Goal: Information Seeking & Learning: Find contact information

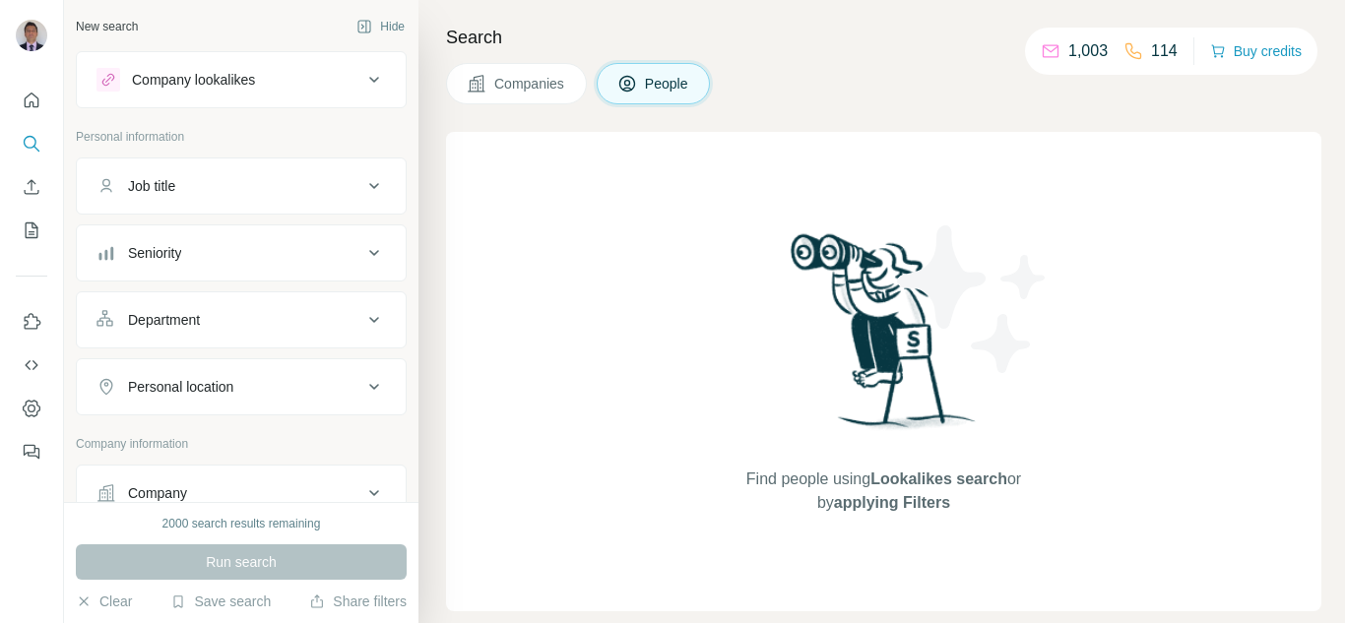
scroll to position [194, 0]
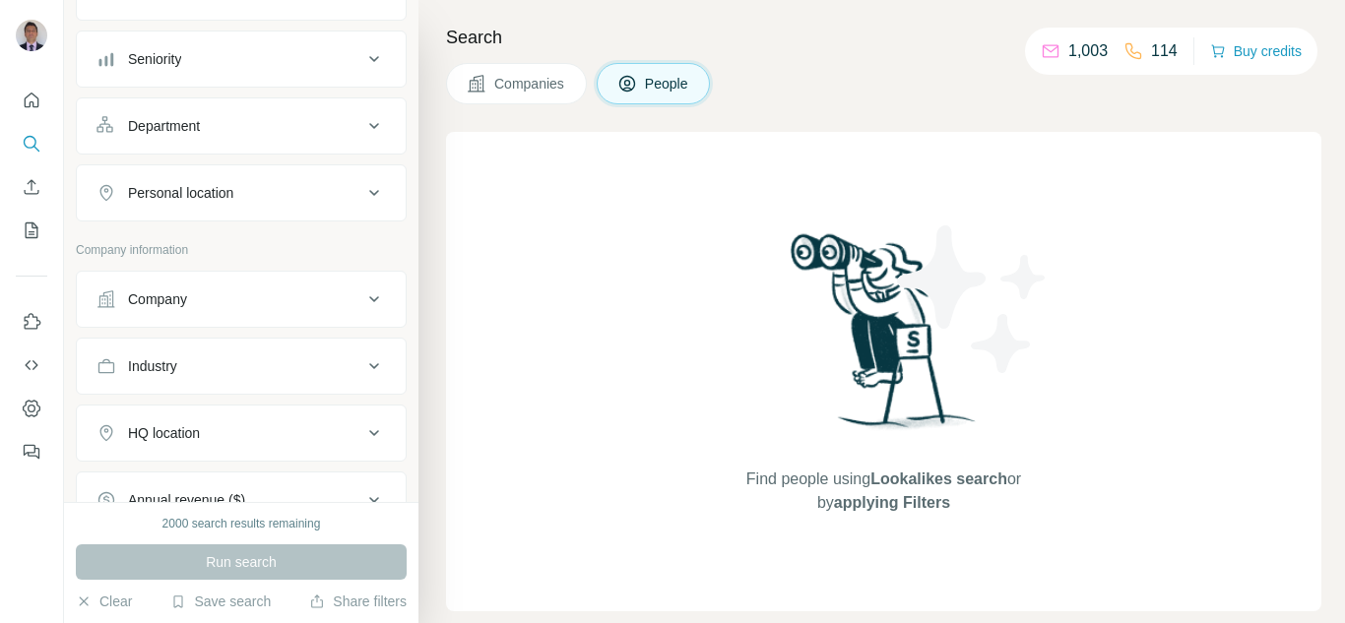
click at [304, 305] on div "Company" at bounding box center [230, 300] width 266 height 20
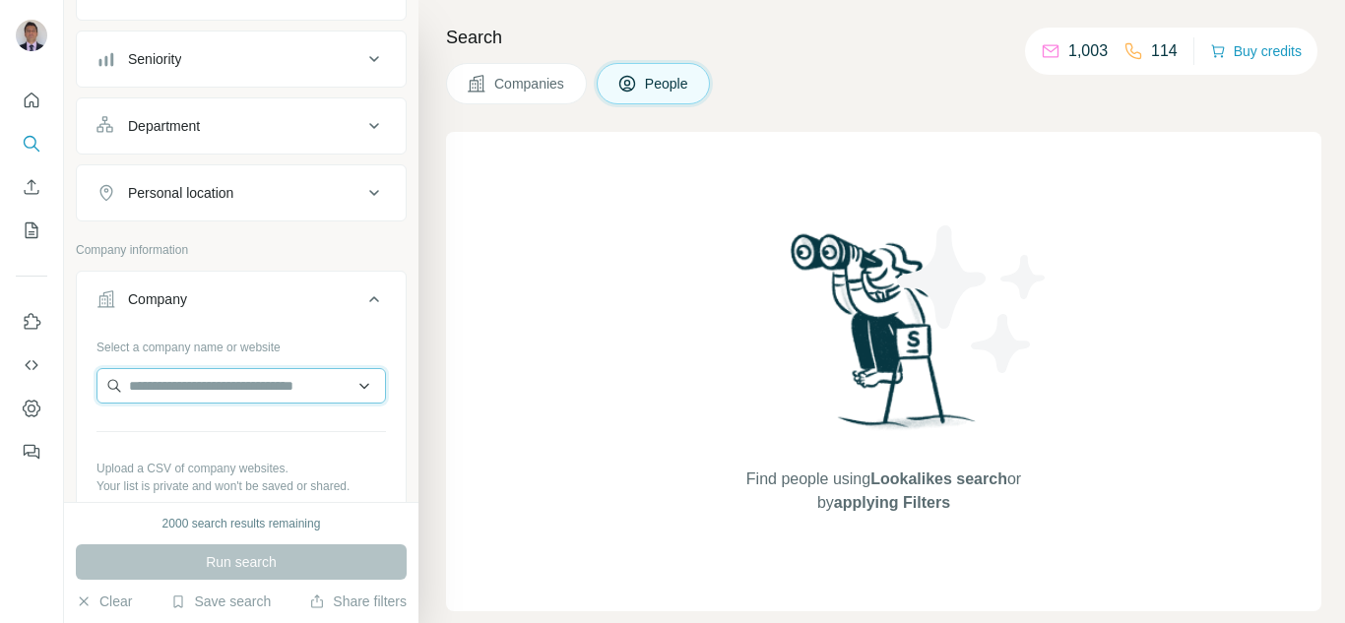
click at [244, 398] on input "text" at bounding box center [242, 385] width 290 height 35
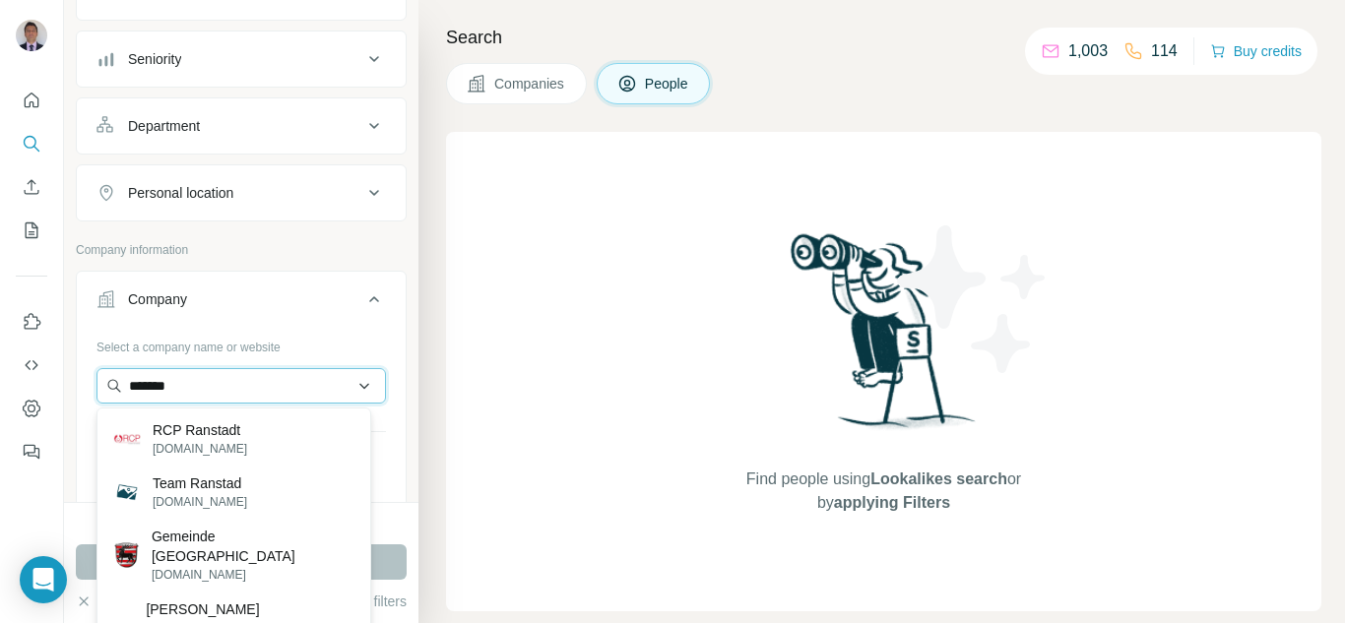
click at [151, 390] on input "*******" at bounding box center [242, 385] width 290 height 35
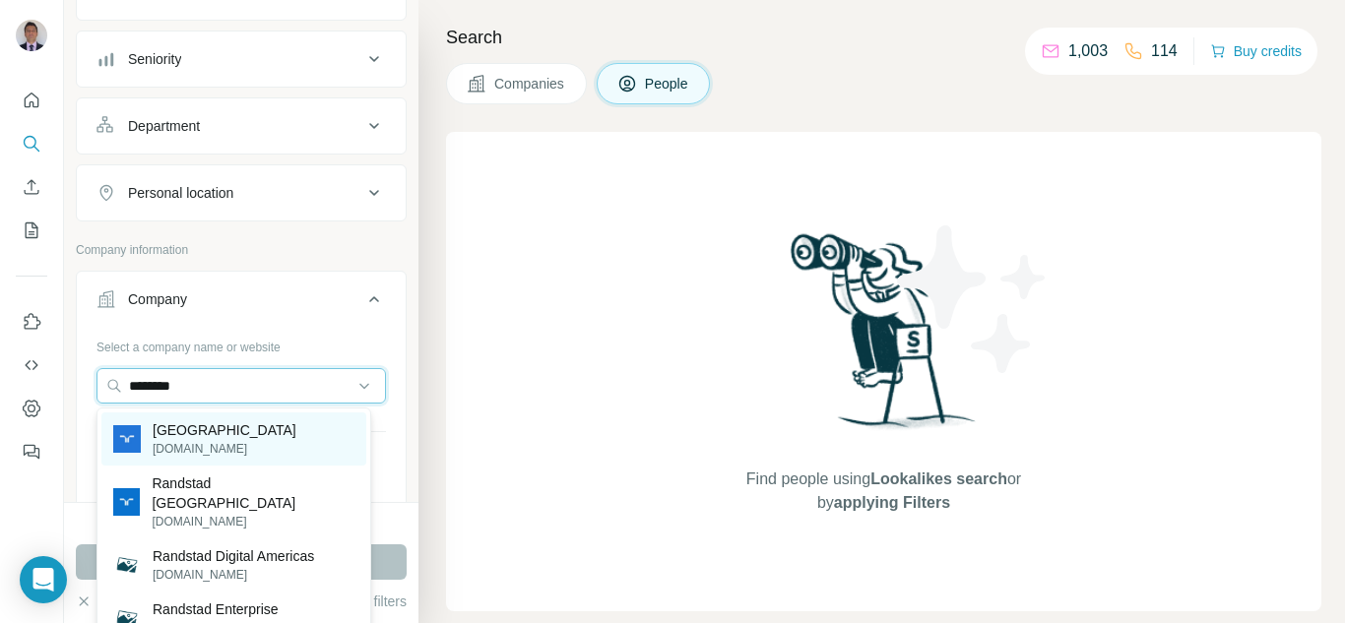
type input "********"
click at [171, 440] on p "[DOMAIN_NAME]" at bounding box center [225, 449] width 144 height 18
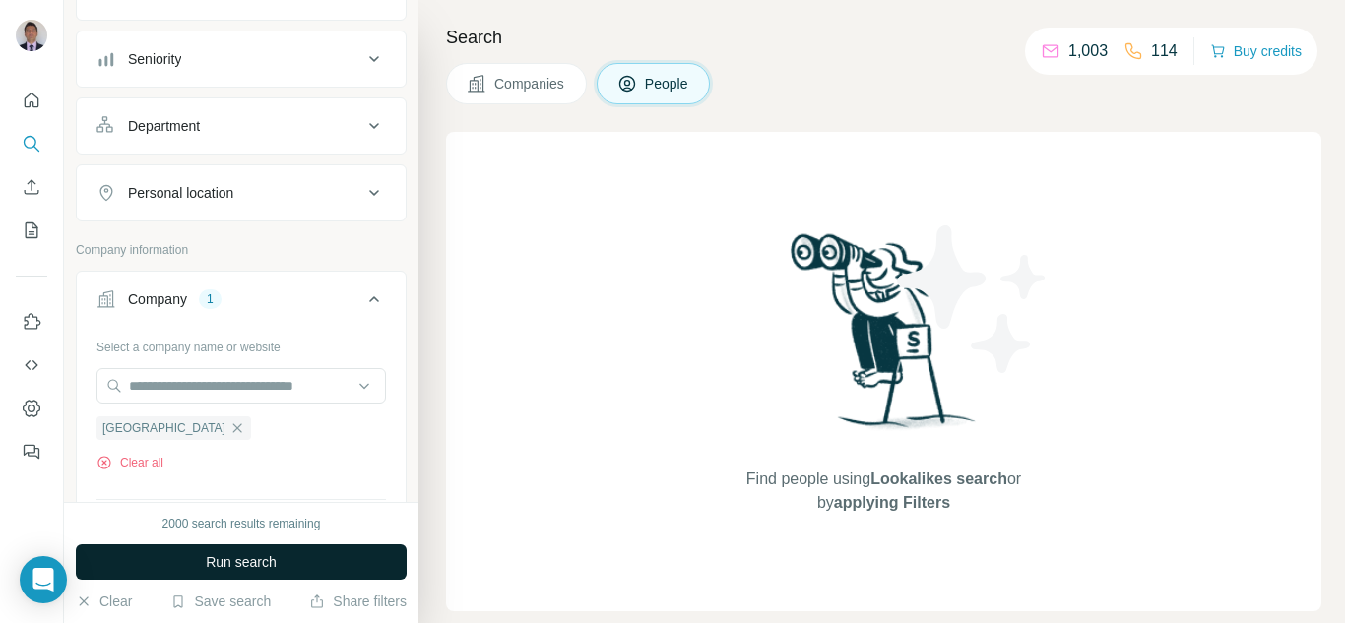
click at [205, 549] on button "Run search" at bounding box center [241, 562] width 331 height 35
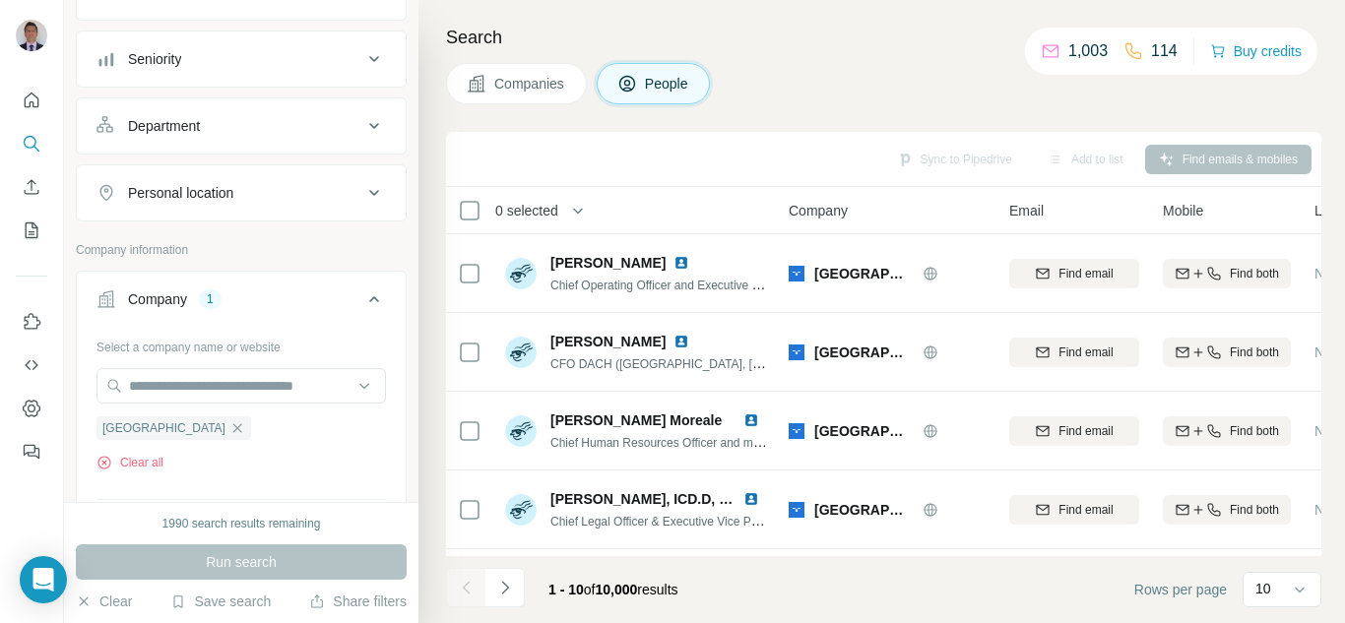
click at [275, 192] on div "Personal location" at bounding box center [230, 193] width 266 height 20
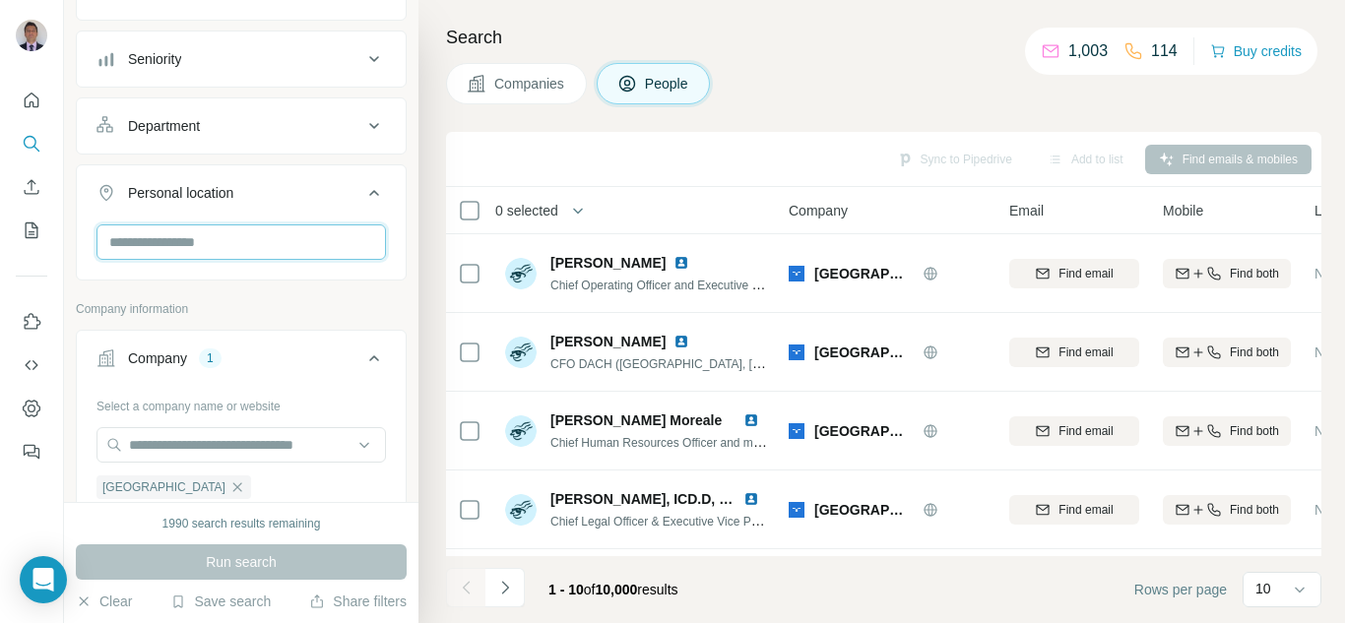
click at [217, 231] on input "text" at bounding box center [242, 242] width 290 height 35
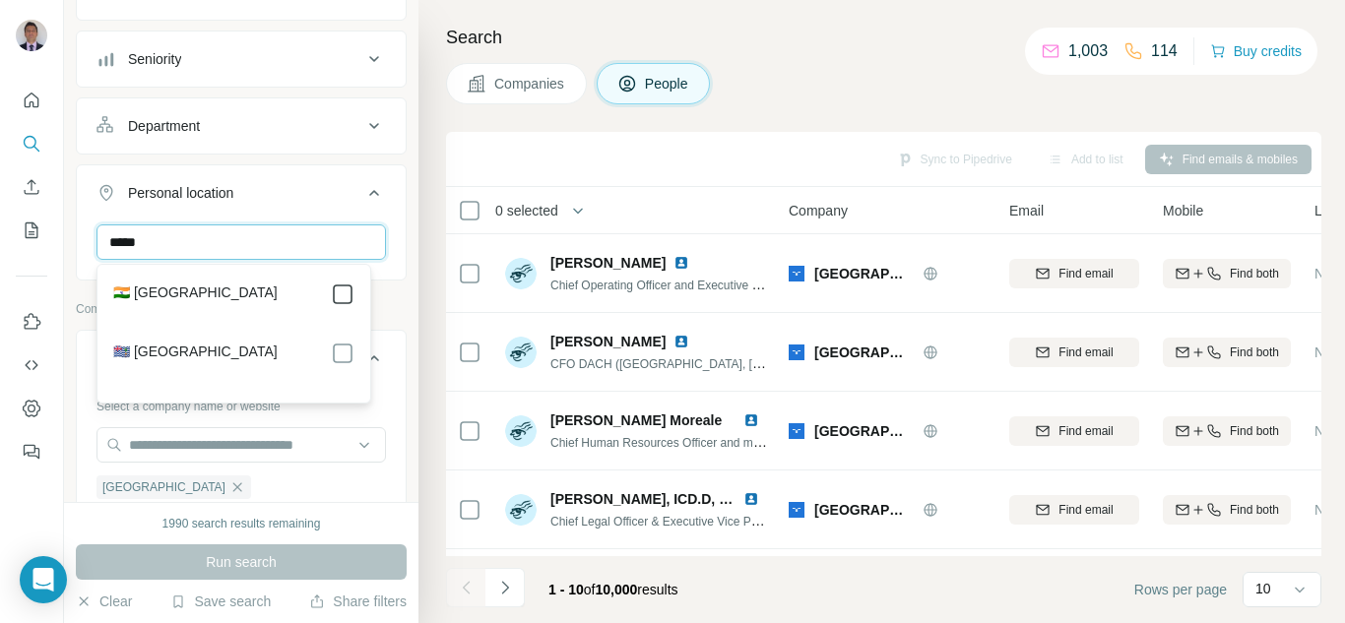
type input "*****"
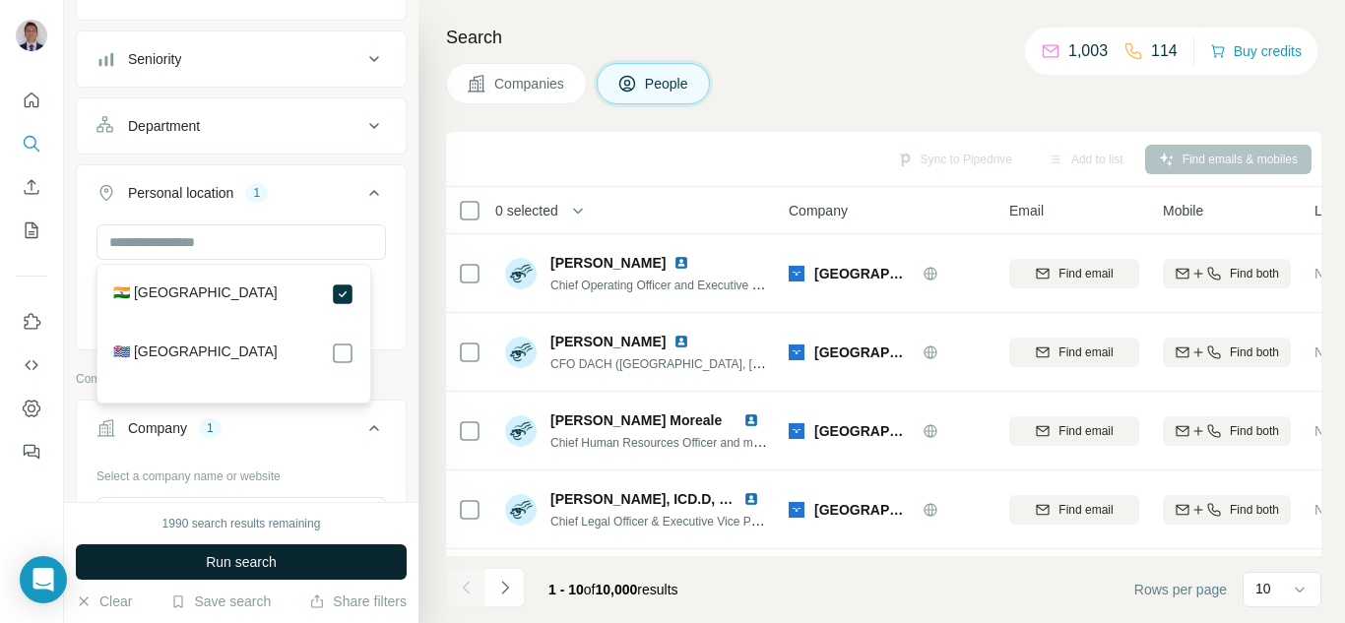
click at [270, 567] on span "Run search" at bounding box center [241, 563] width 71 height 20
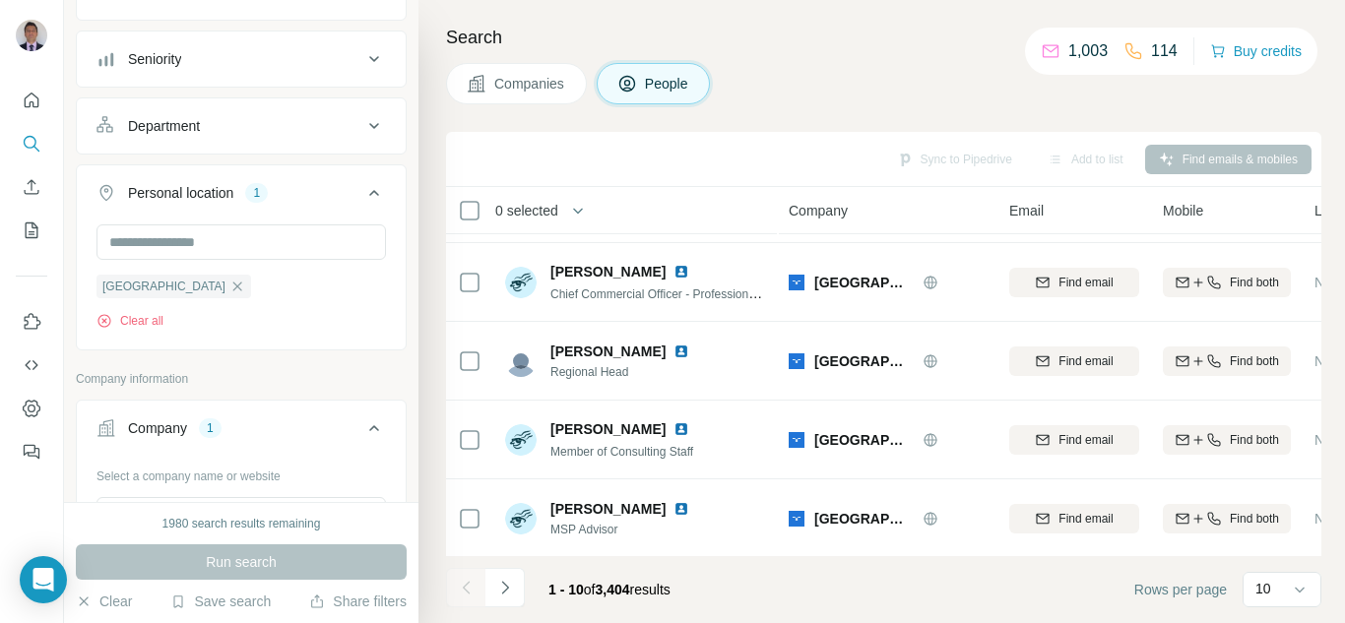
scroll to position [307, 0]
click at [1305, 591] on icon at bounding box center [1300, 590] width 20 height 20
click at [1280, 447] on div "60" at bounding box center [1282, 439] width 45 height 20
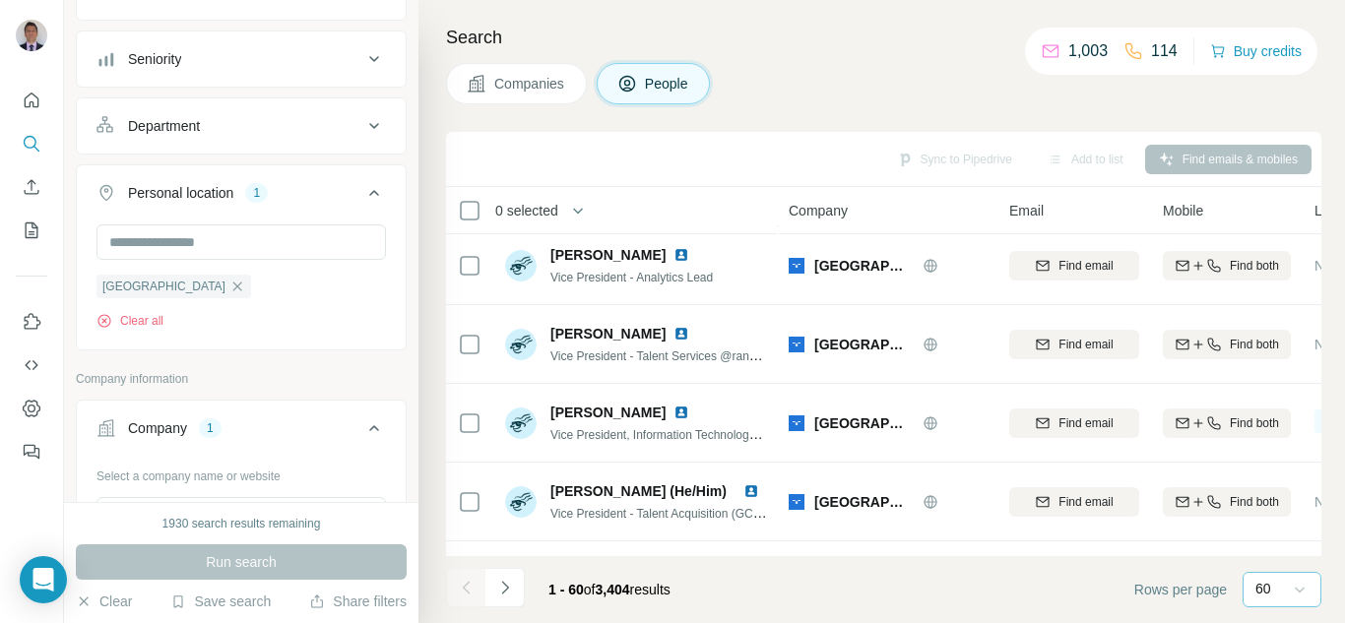
scroll to position [1191, 0]
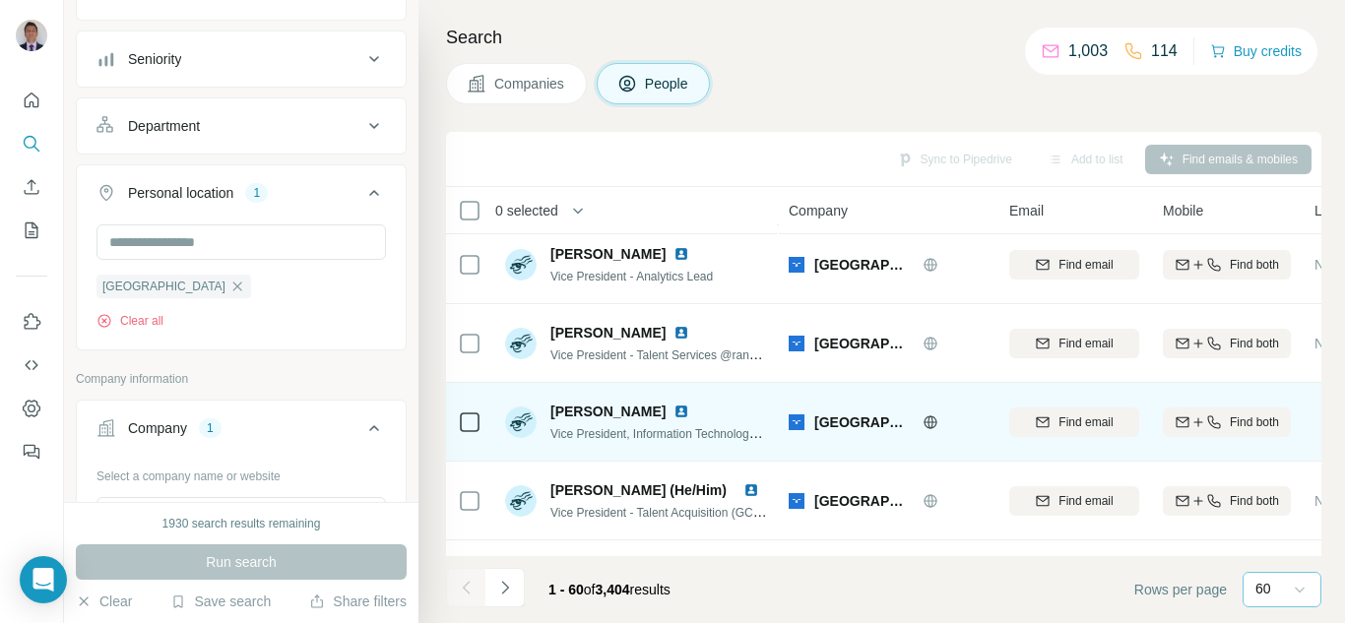
click at [678, 414] on img at bounding box center [682, 412] width 16 height 16
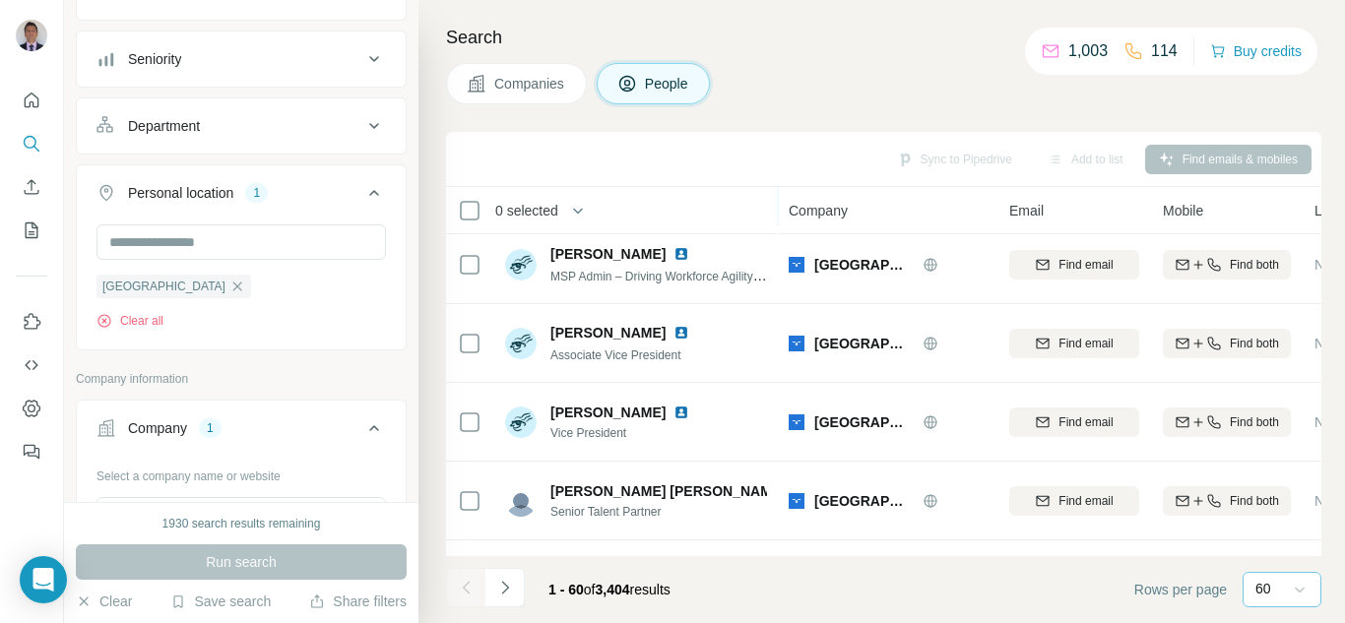
scroll to position [1507, 0]
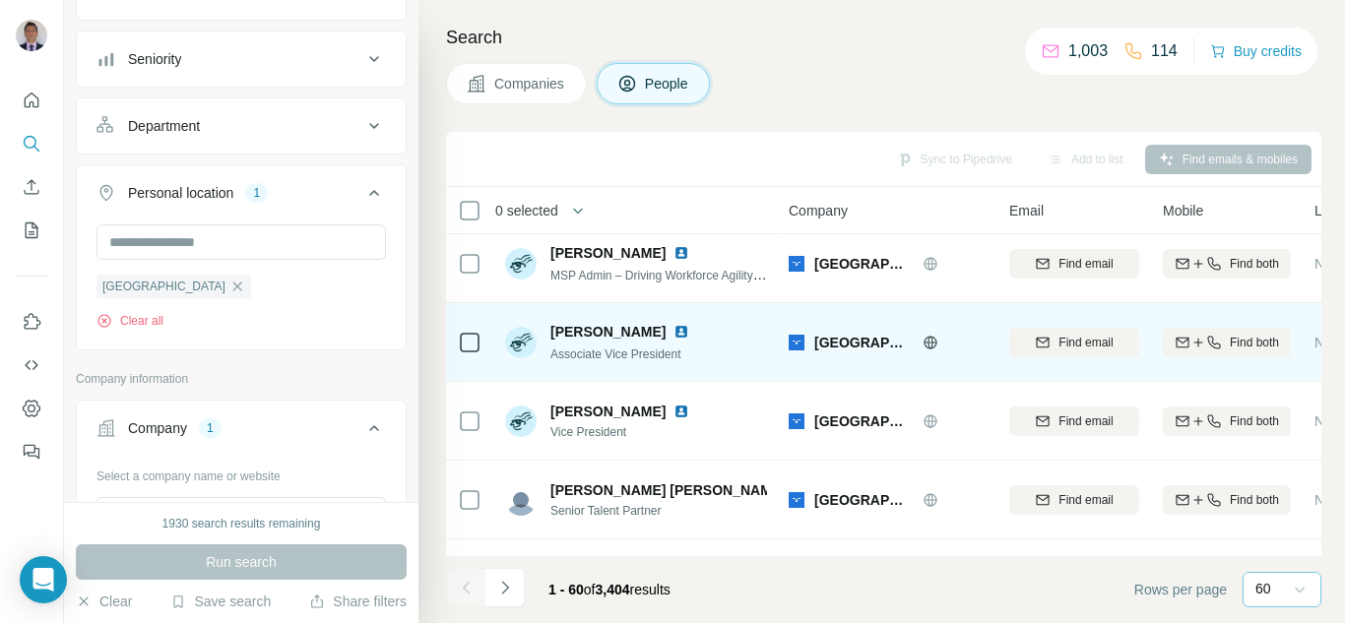
click at [676, 337] on img at bounding box center [682, 332] width 16 height 16
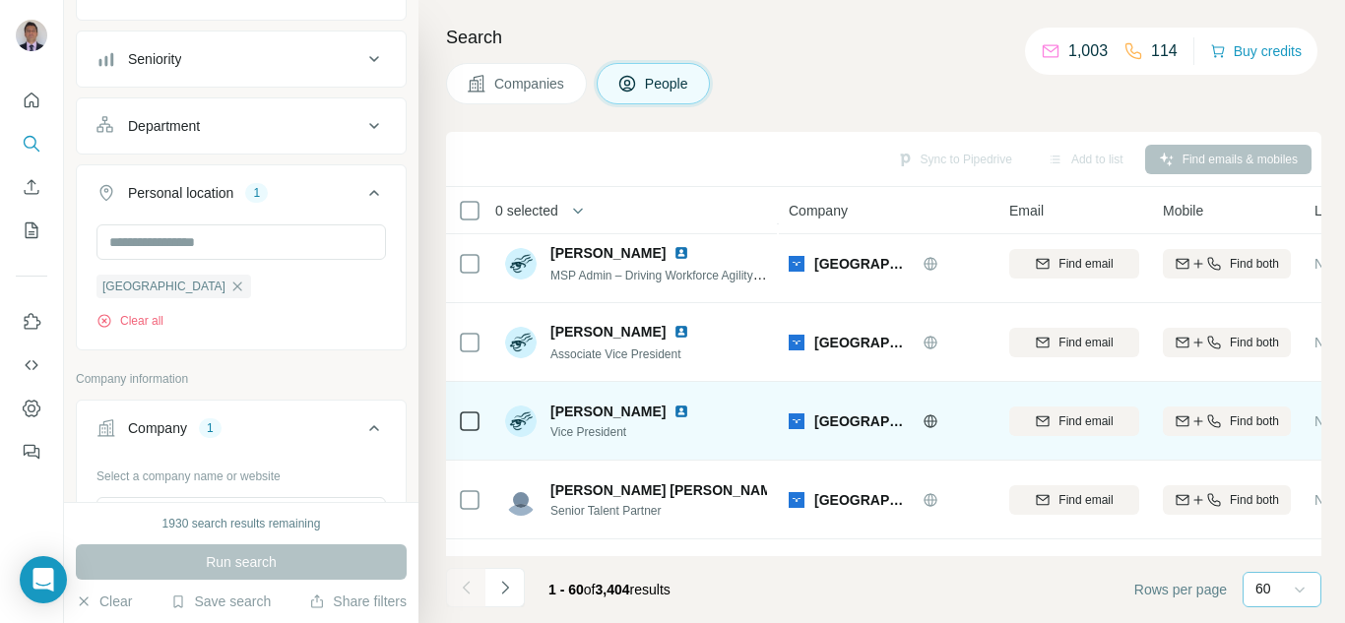
click at [674, 411] on img at bounding box center [682, 412] width 16 height 16
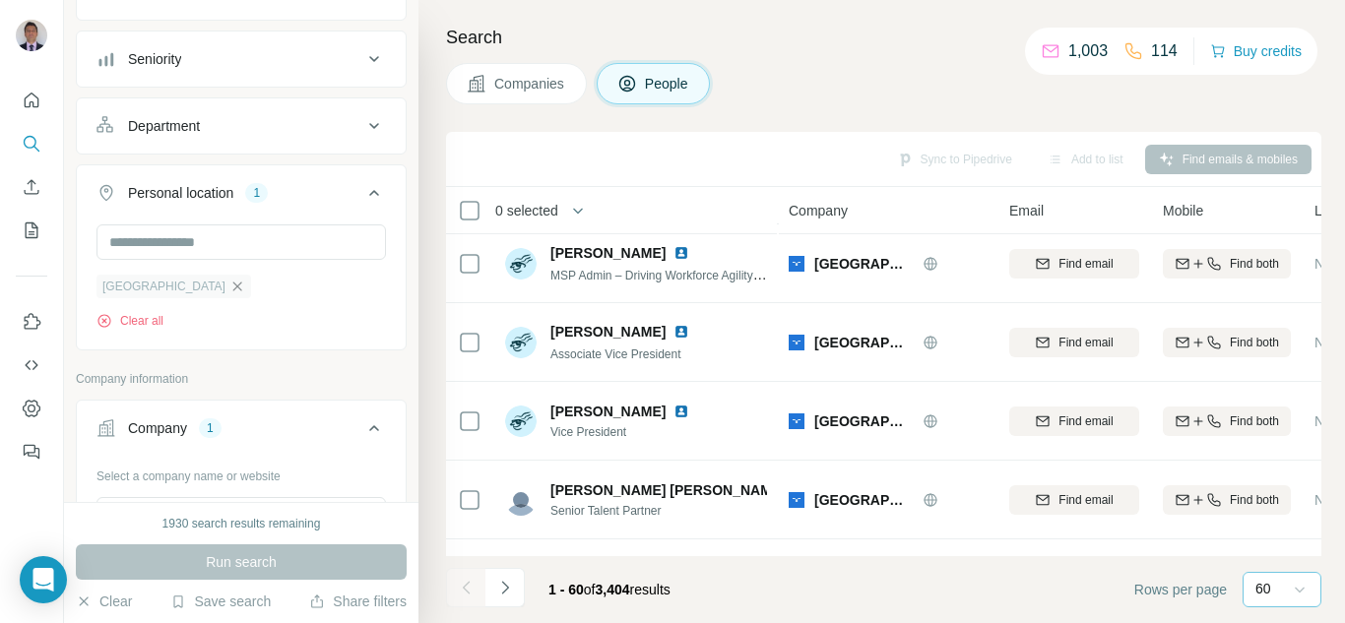
click at [233, 285] on icon "button" at bounding box center [237, 286] width 9 height 9
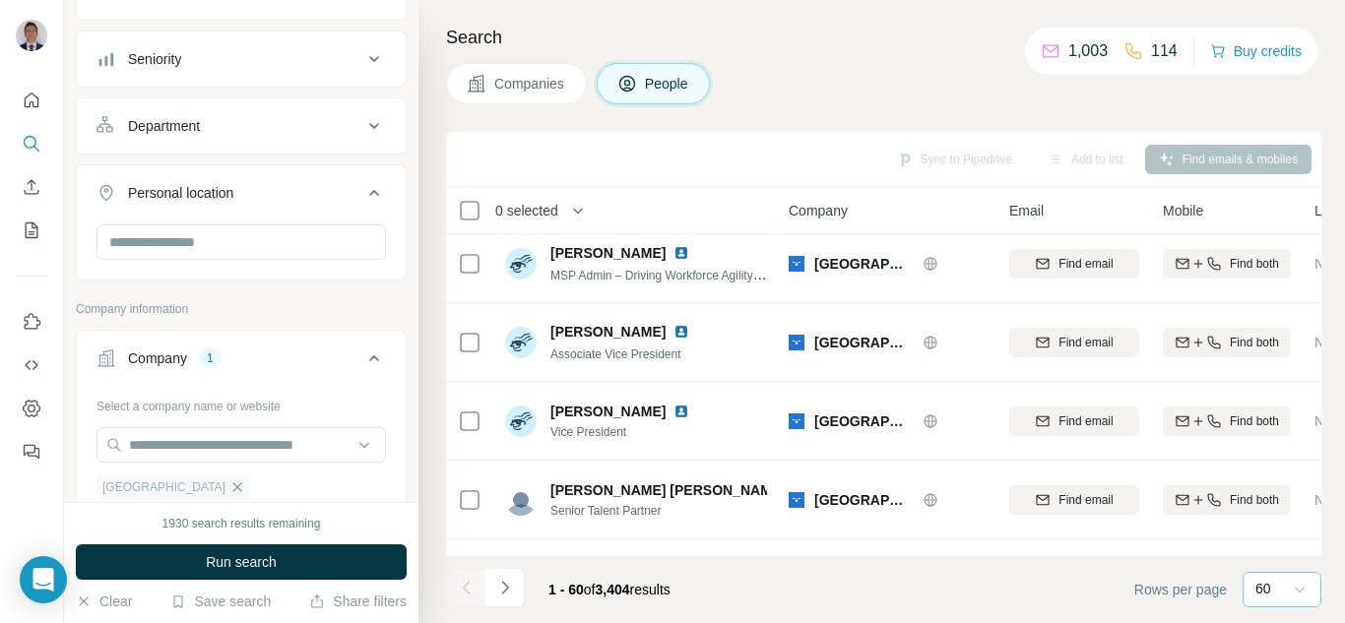
click at [230, 493] on icon "button" at bounding box center [238, 488] width 16 height 16
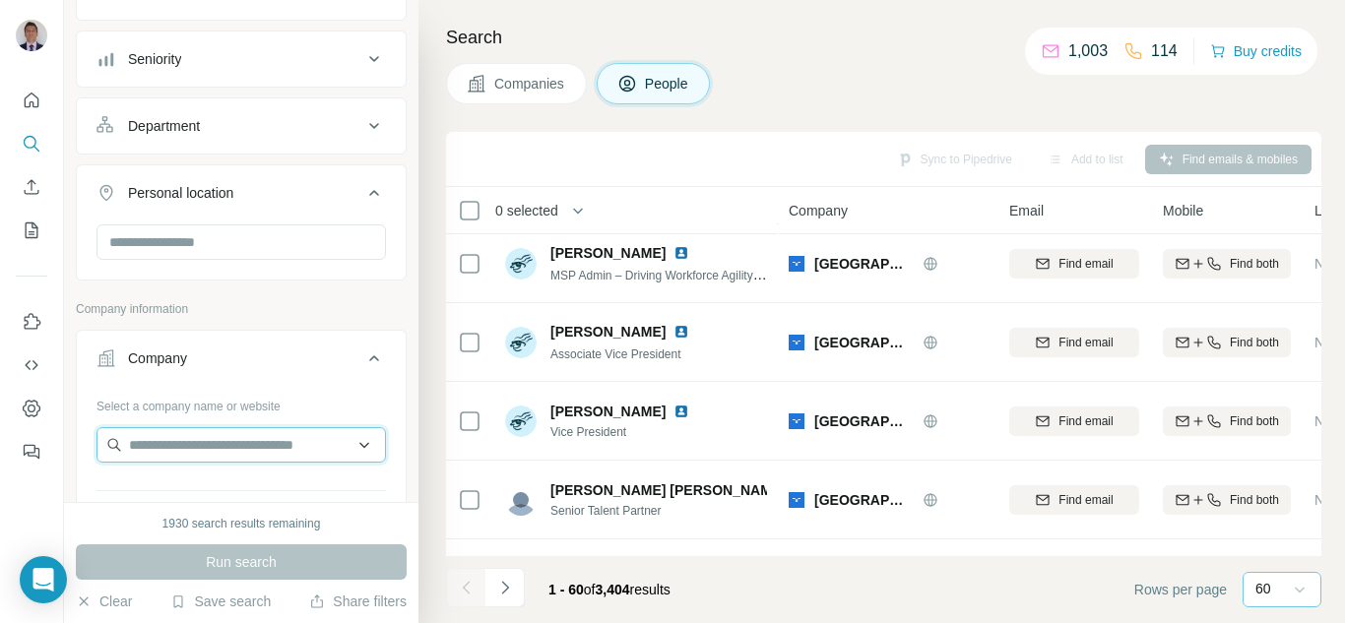
click at [164, 448] on input "text" at bounding box center [242, 444] width 290 height 35
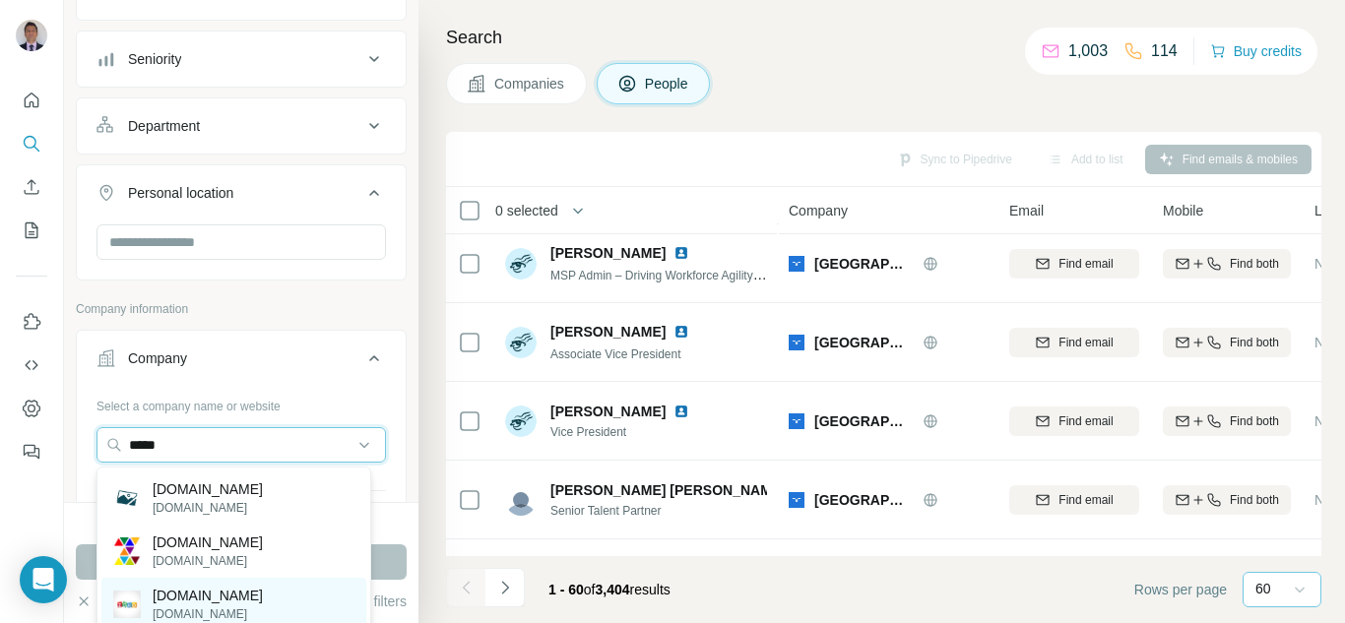
type input "*****"
click at [208, 609] on div "[DOMAIN_NAME] [DOMAIN_NAME]" at bounding box center [233, 604] width 265 height 53
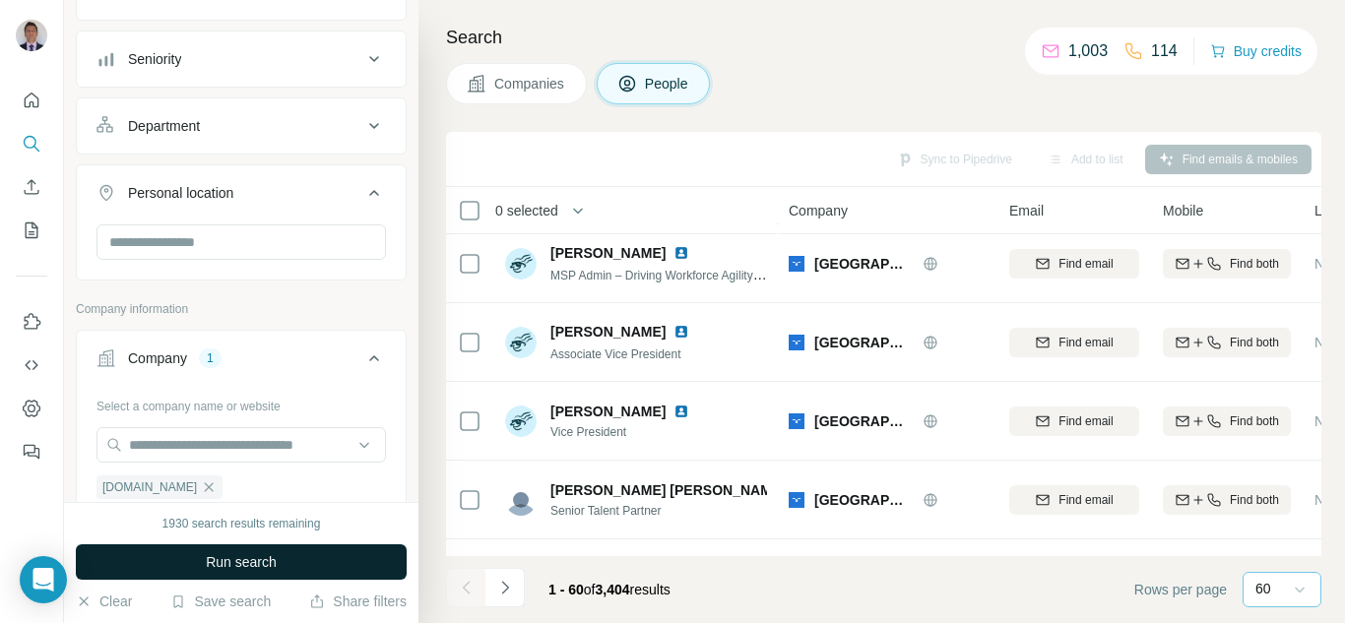
click at [235, 568] on span "Run search" at bounding box center [241, 563] width 71 height 20
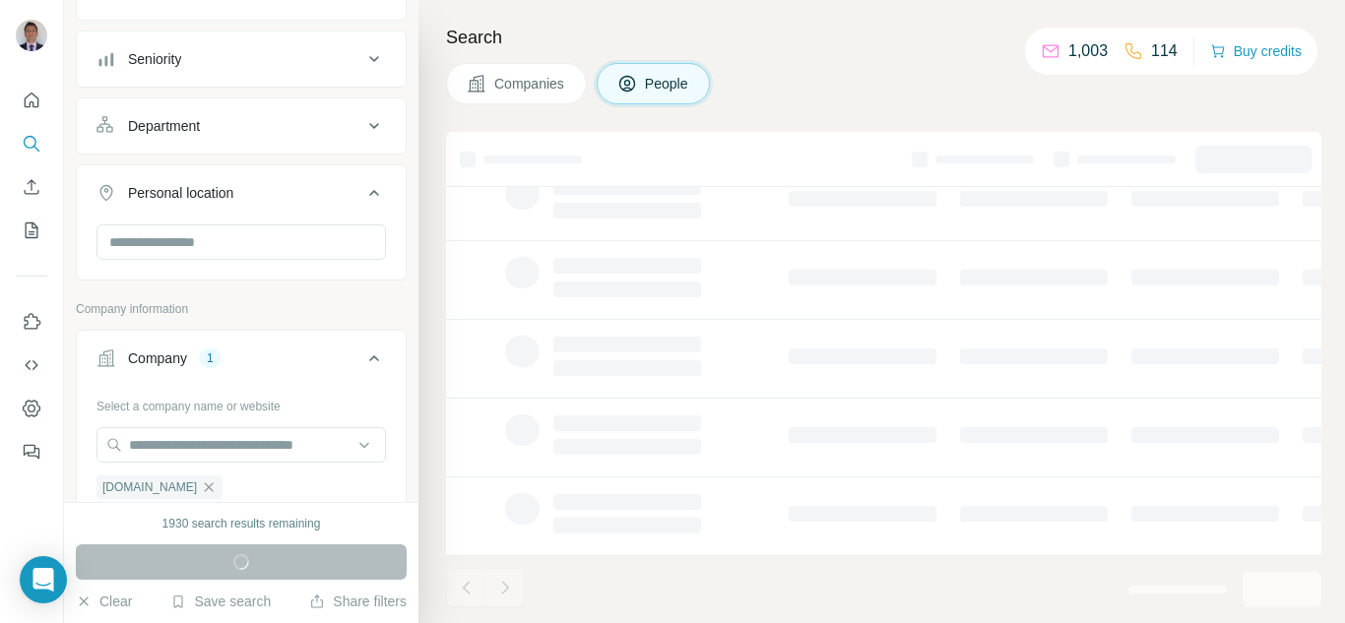
scroll to position [476, 0]
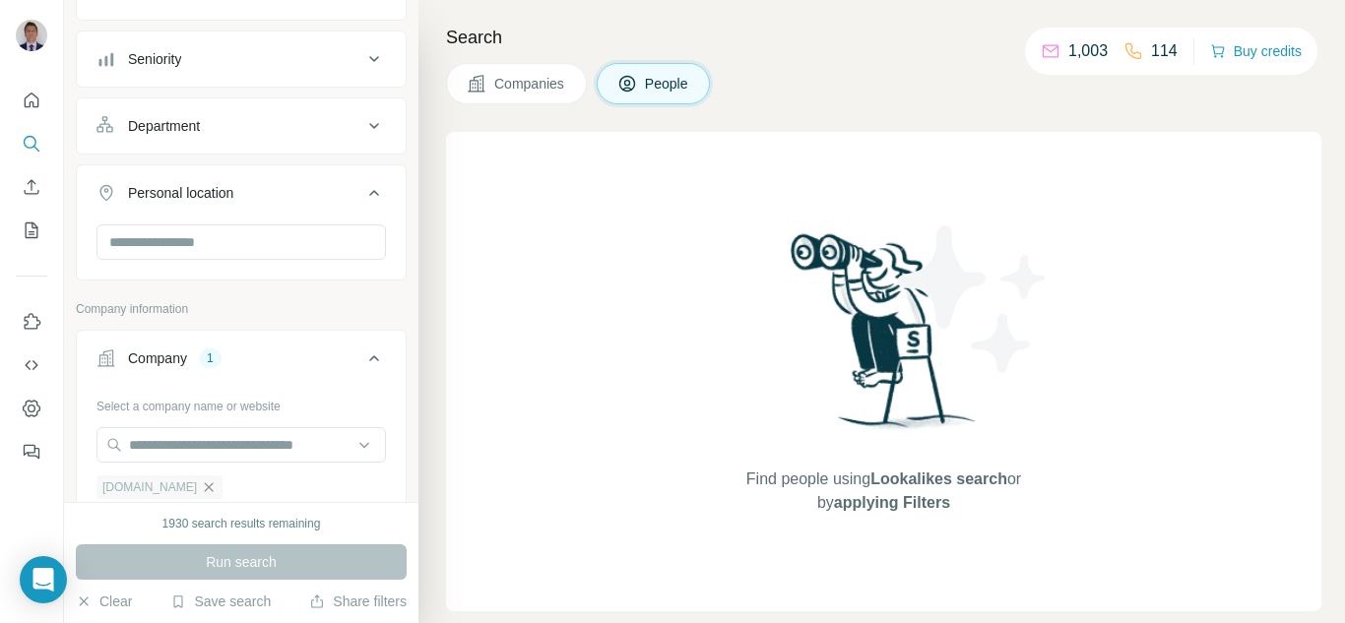
click at [205, 492] on icon "button" at bounding box center [209, 487] width 9 height 9
click at [166, 450] on input "text" at bounding box center [242, 444] width 290 height 35
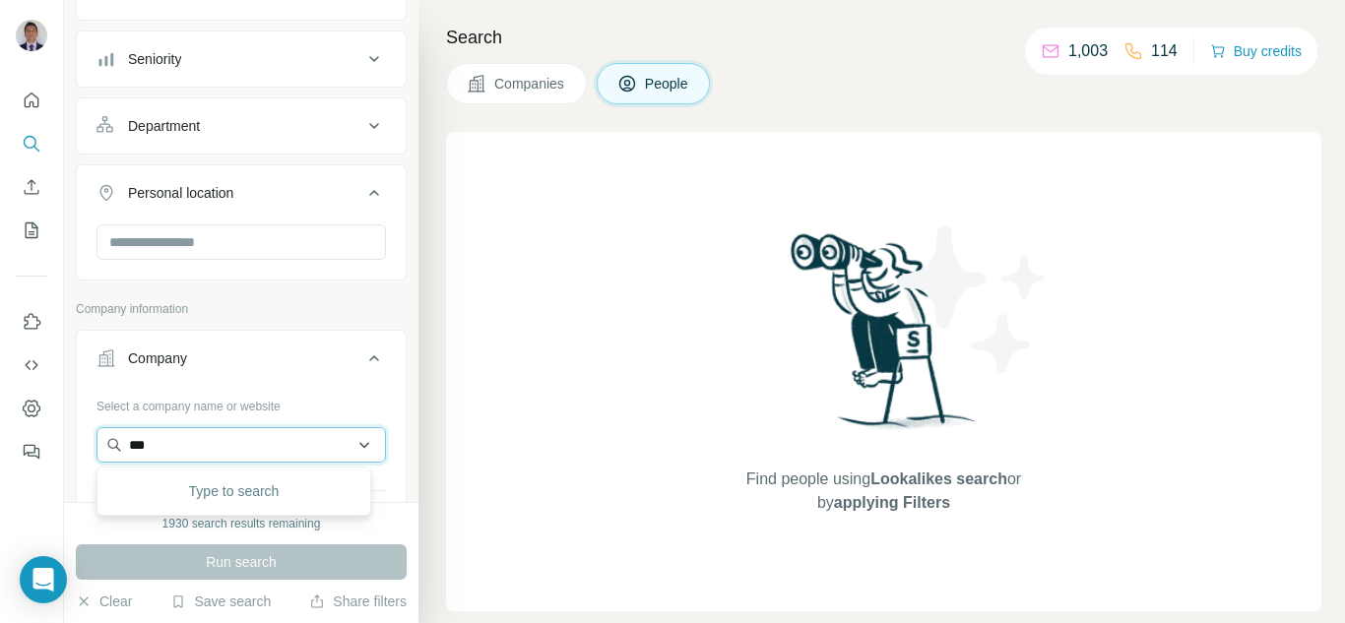
type input "****"
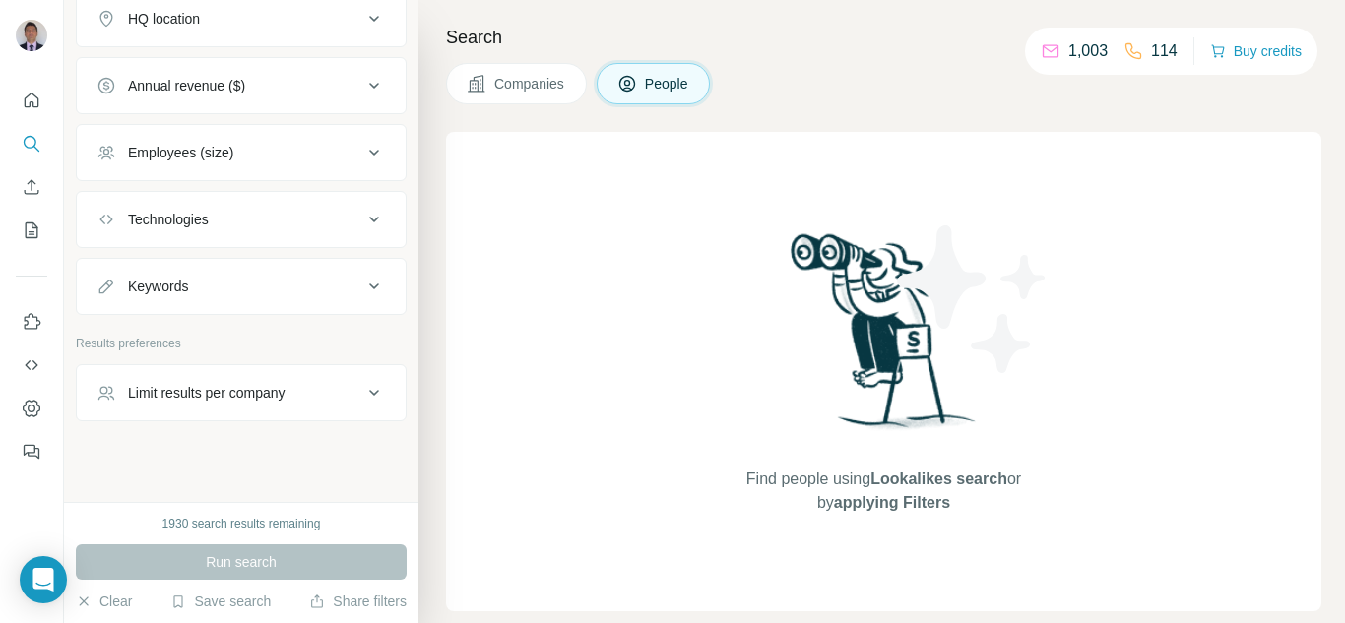
scroll to position [917, 0]
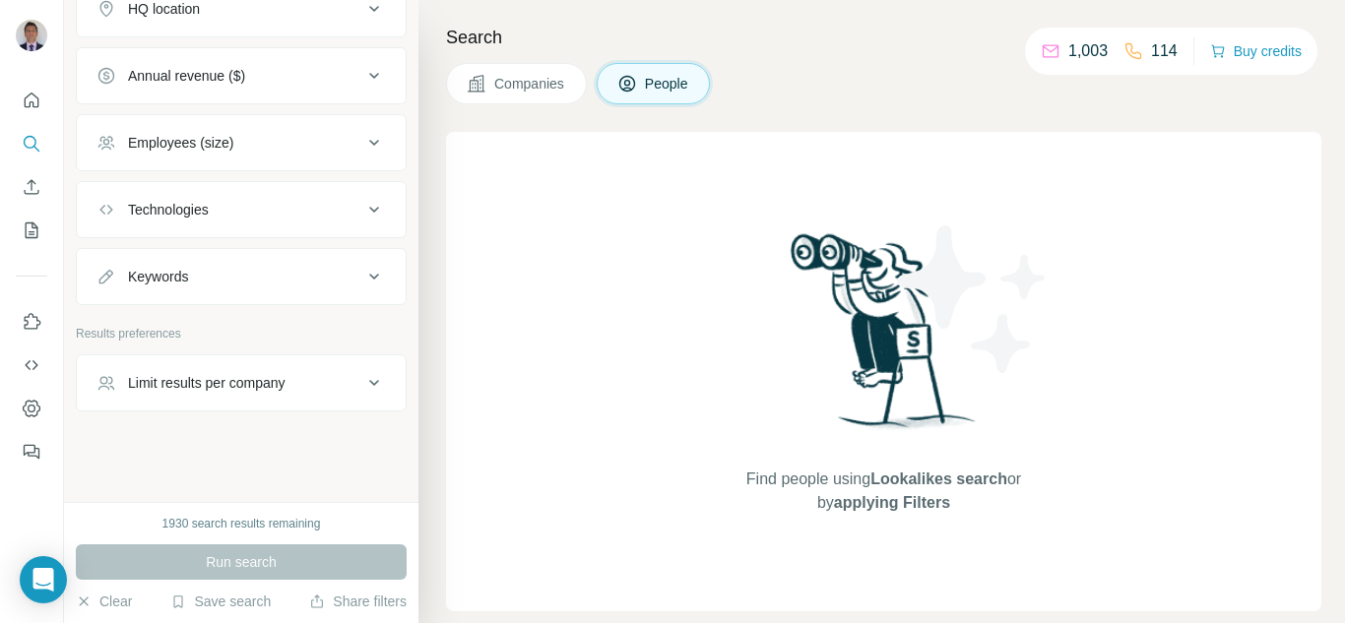
click at [433, 481] on div "Search Companies People Find people using Lookalikes search or by applying Filt…" at bounding box center [882, 311] width 927 height 623
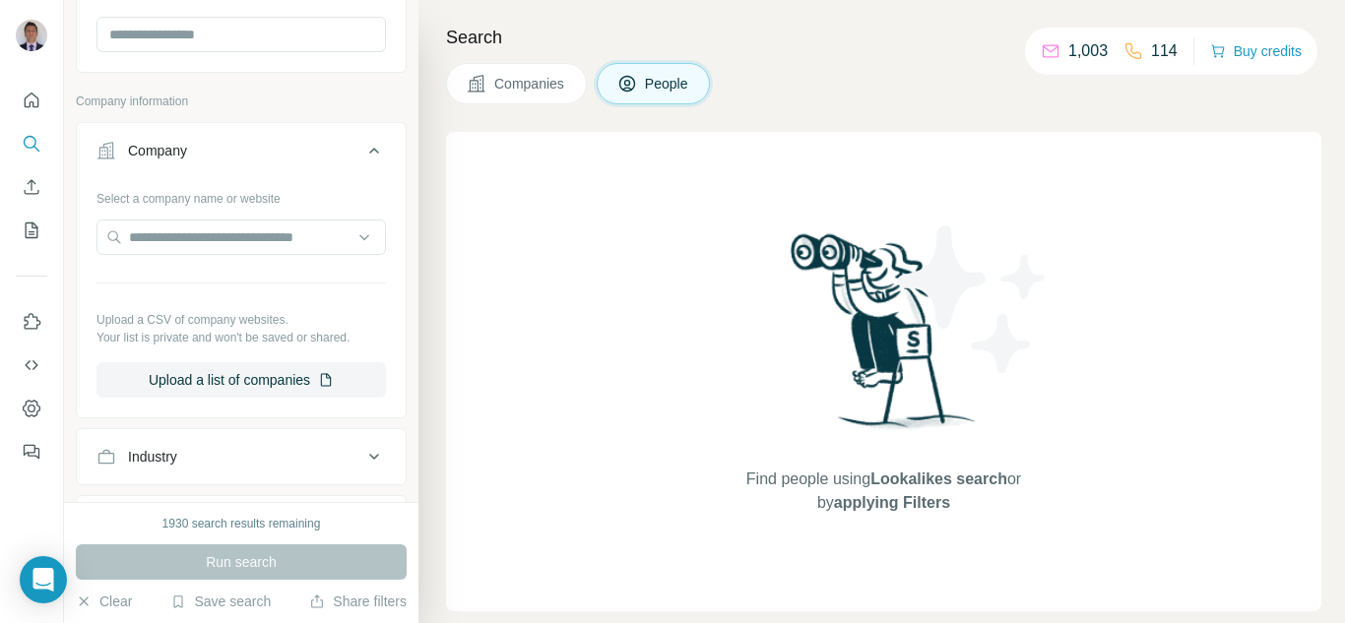
scroll to position [390, 0]
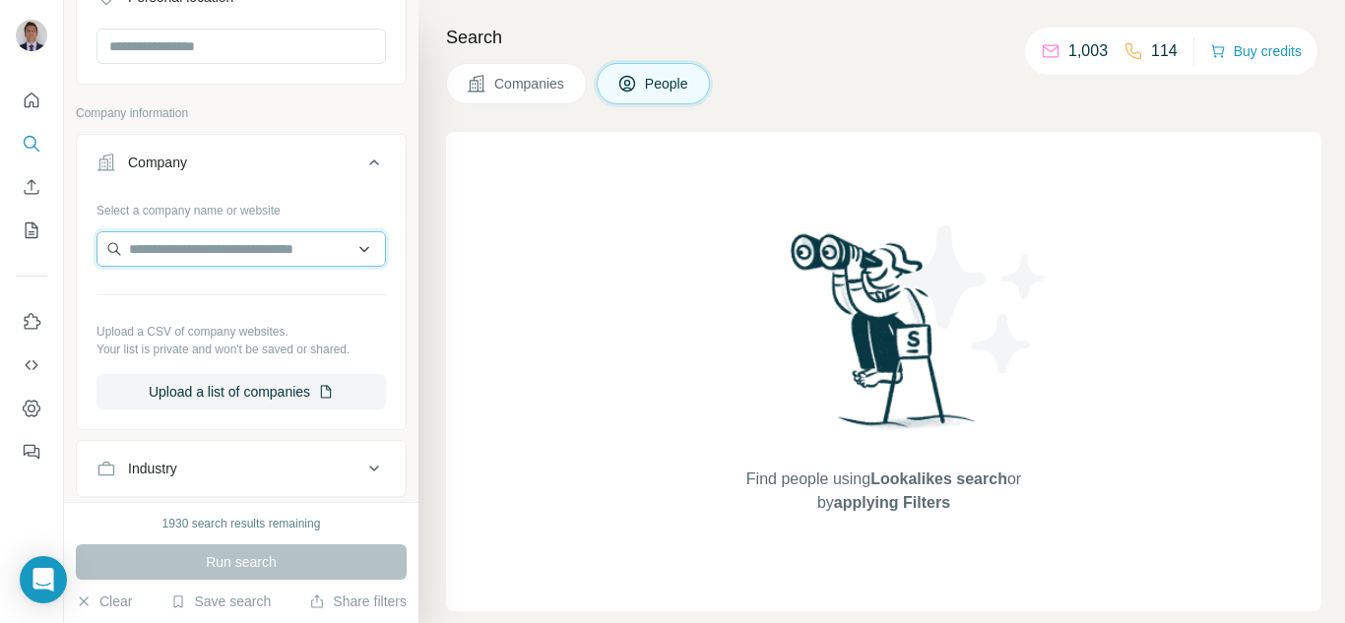
click at [220, 248] on input "text" at bounding box center [242, 248] width 290 height 35
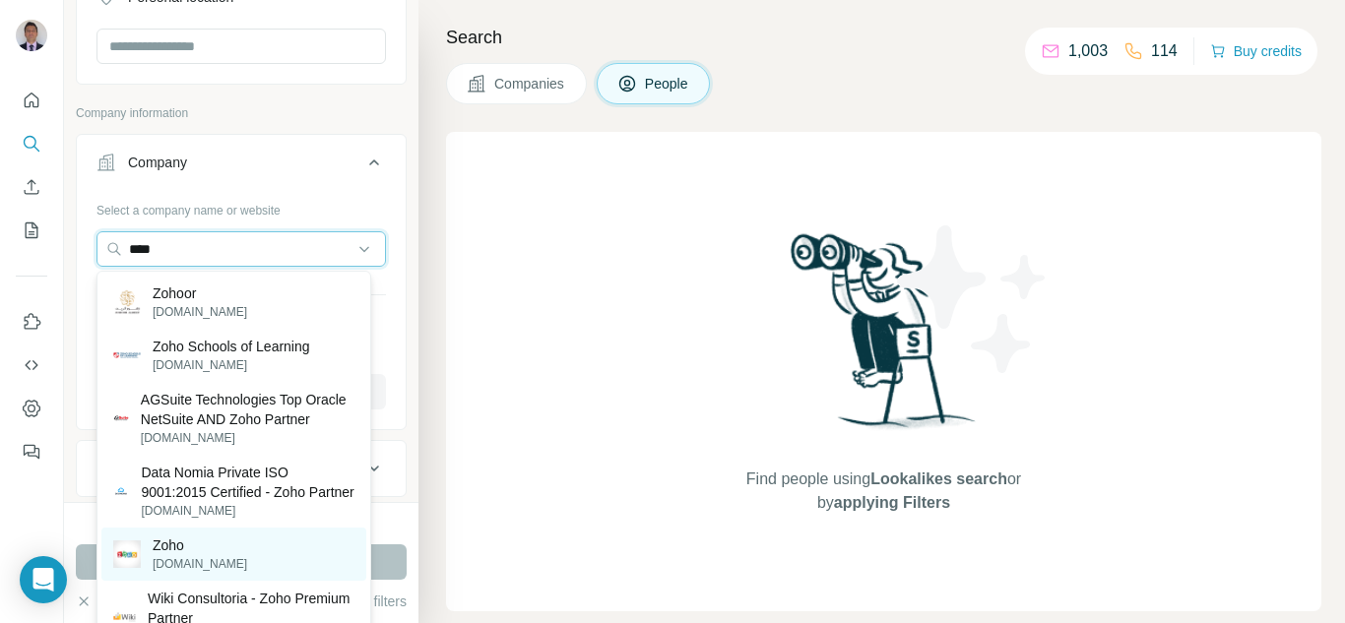
type input "****"
click at [177, 556] on p "Zoho" at bounding box center [200, 546] width 95 height 20
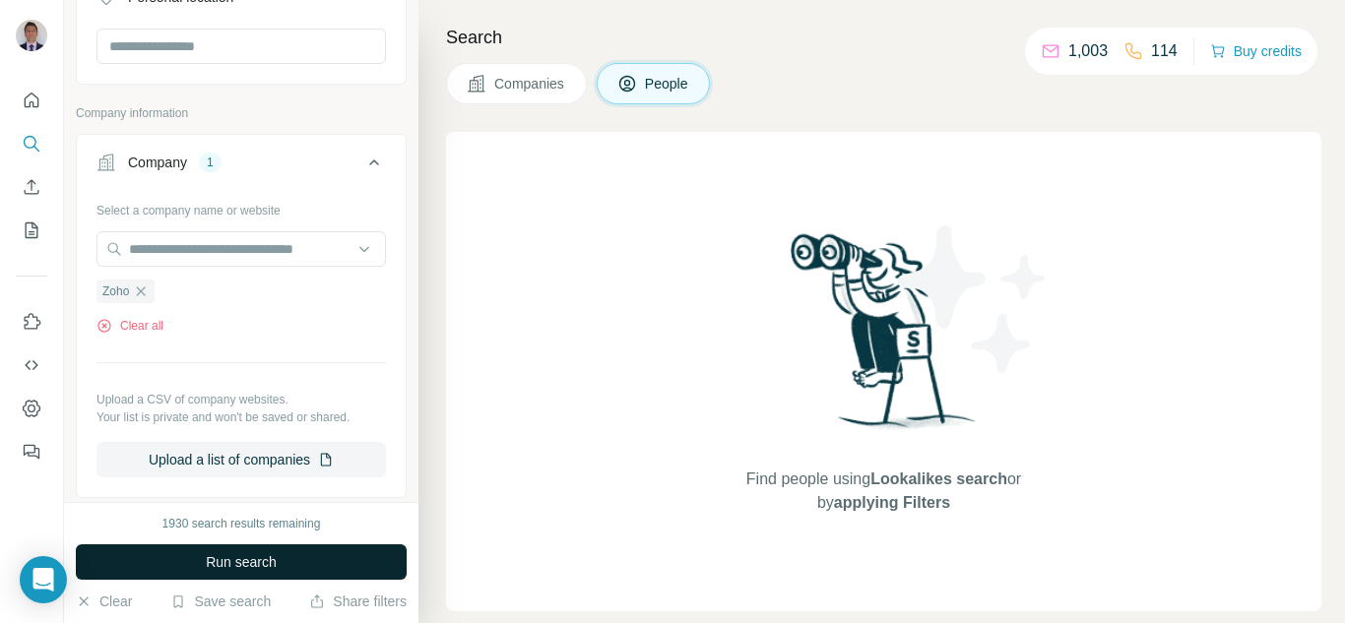
click at [227, 572] on button "Run search" at bounding box center [241, 562] width 331 height 35
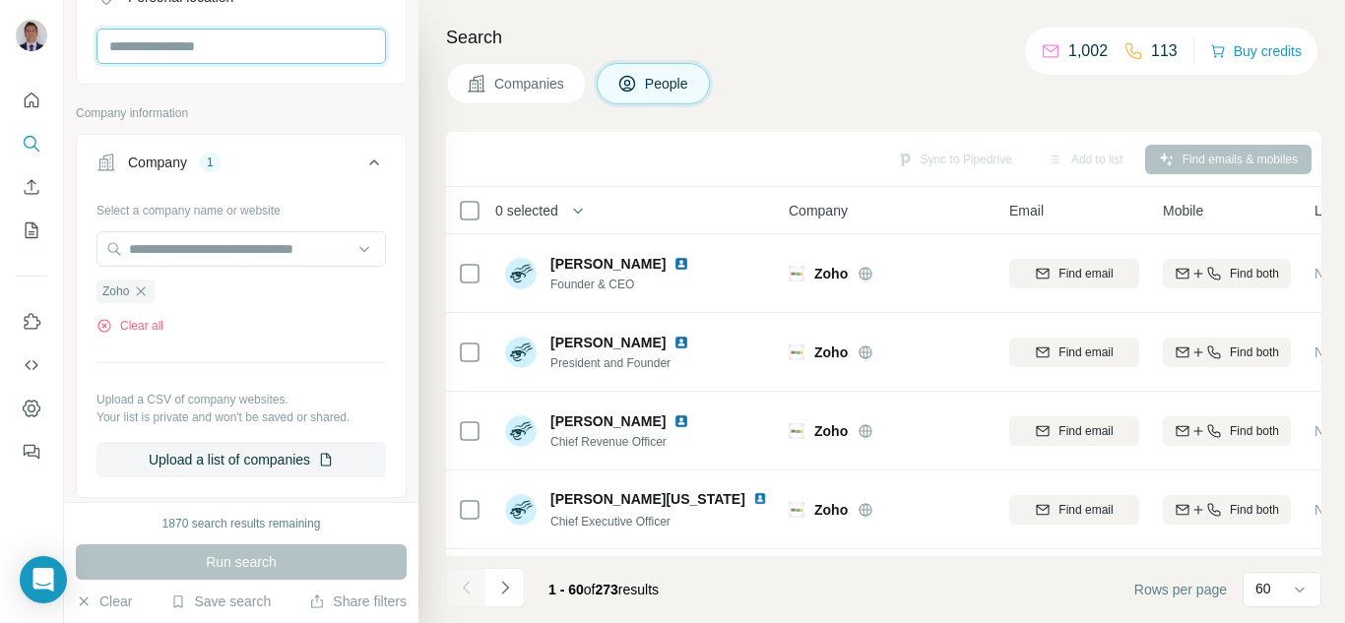
click at [244, 41] on input "text" at bounding box center [242, 46] width 290 height 35
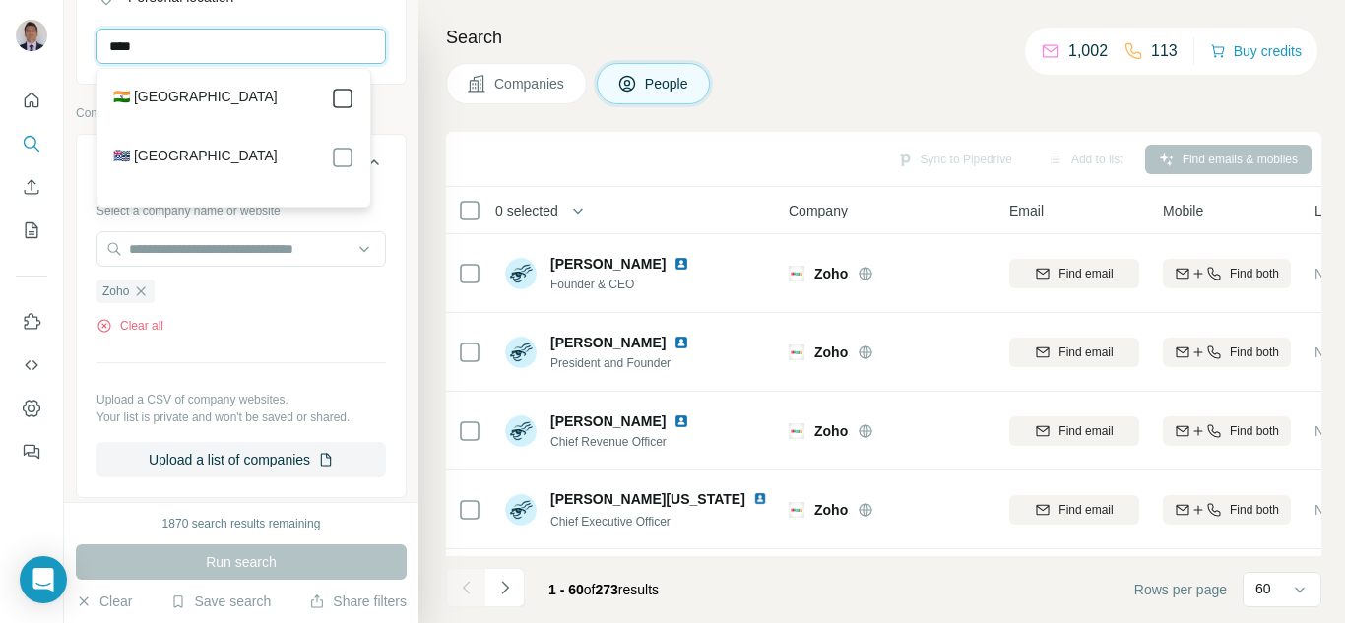
type input "****"
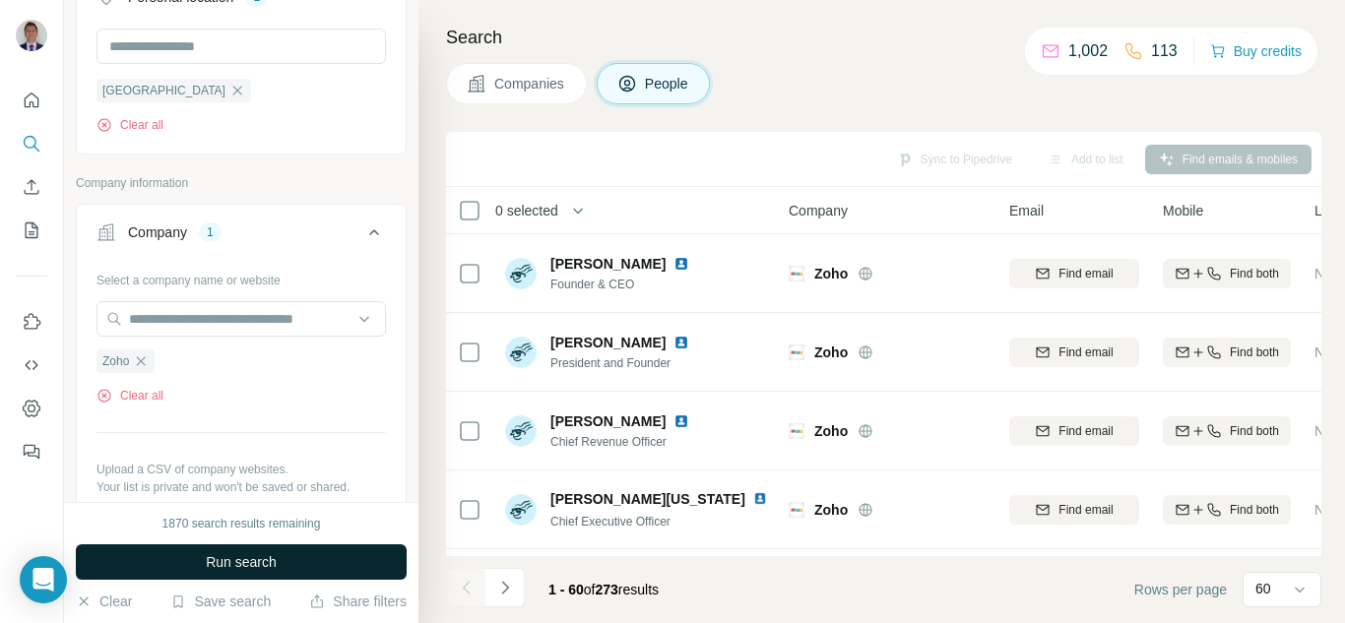
click at [266, 564] on span "Run search" at bounding box center [241, 563] width 71 height 20
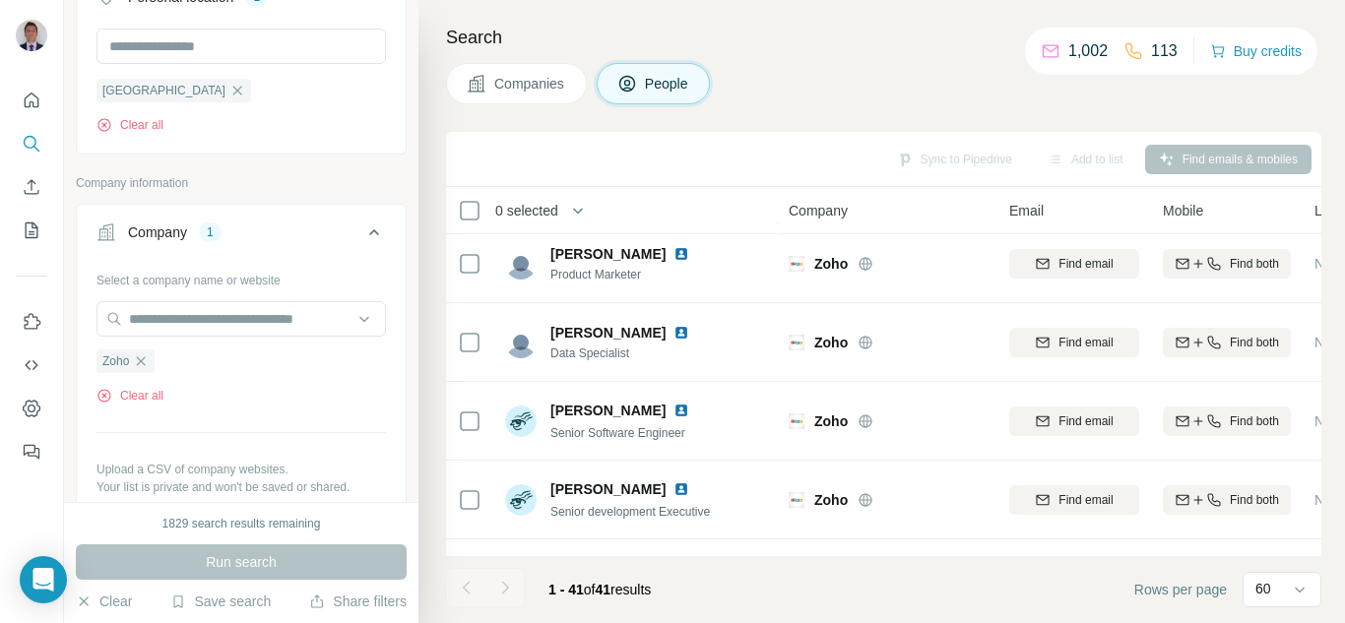
scroll to position [1430, 0]
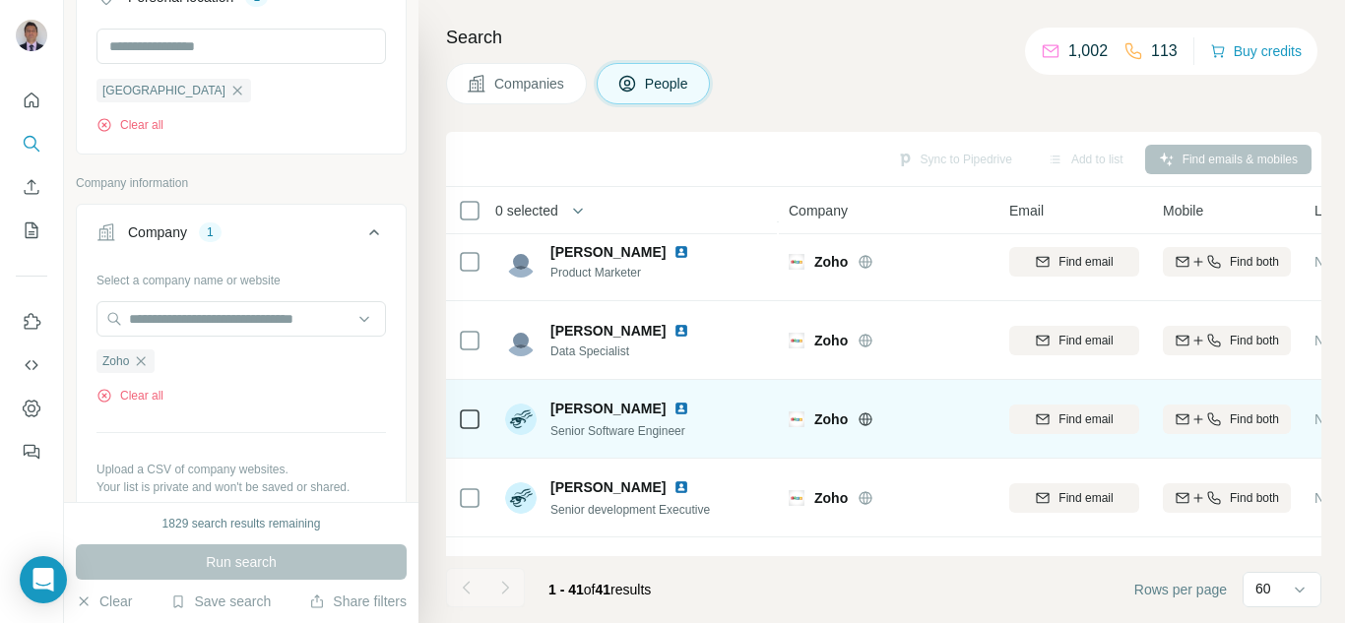
click at [674, 405] on img at bounding box center [682, 409] width 16 height 16
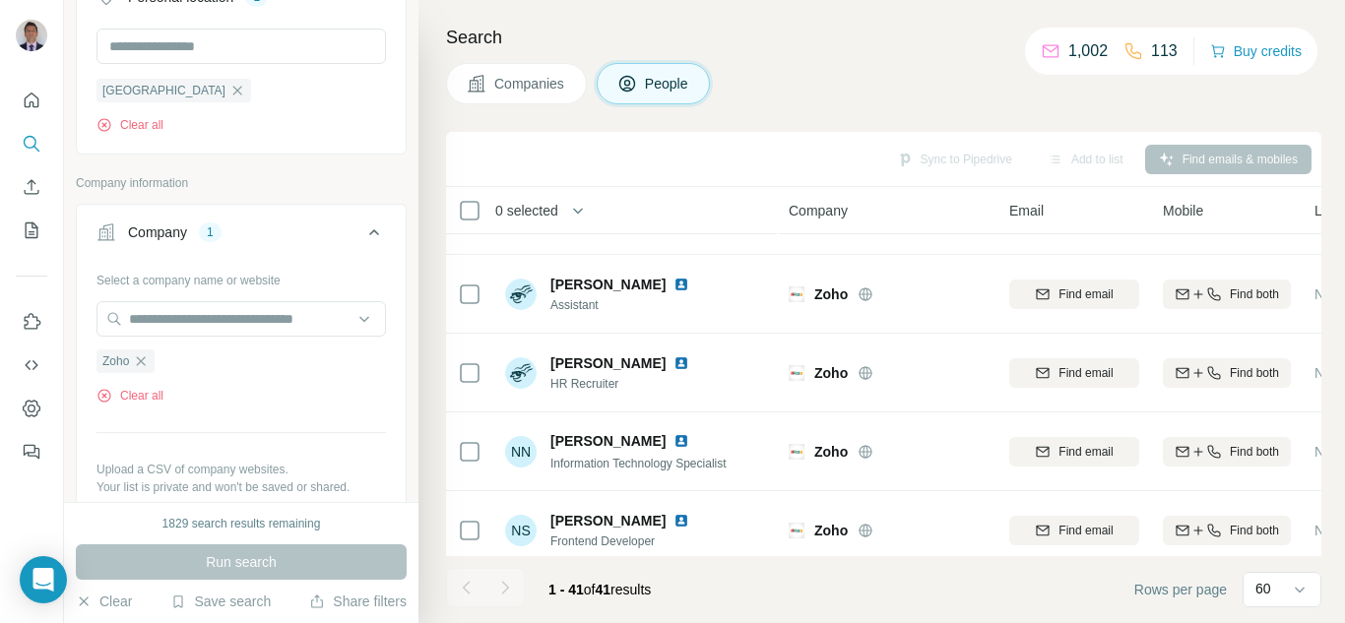
scroll to position [1793, 0]
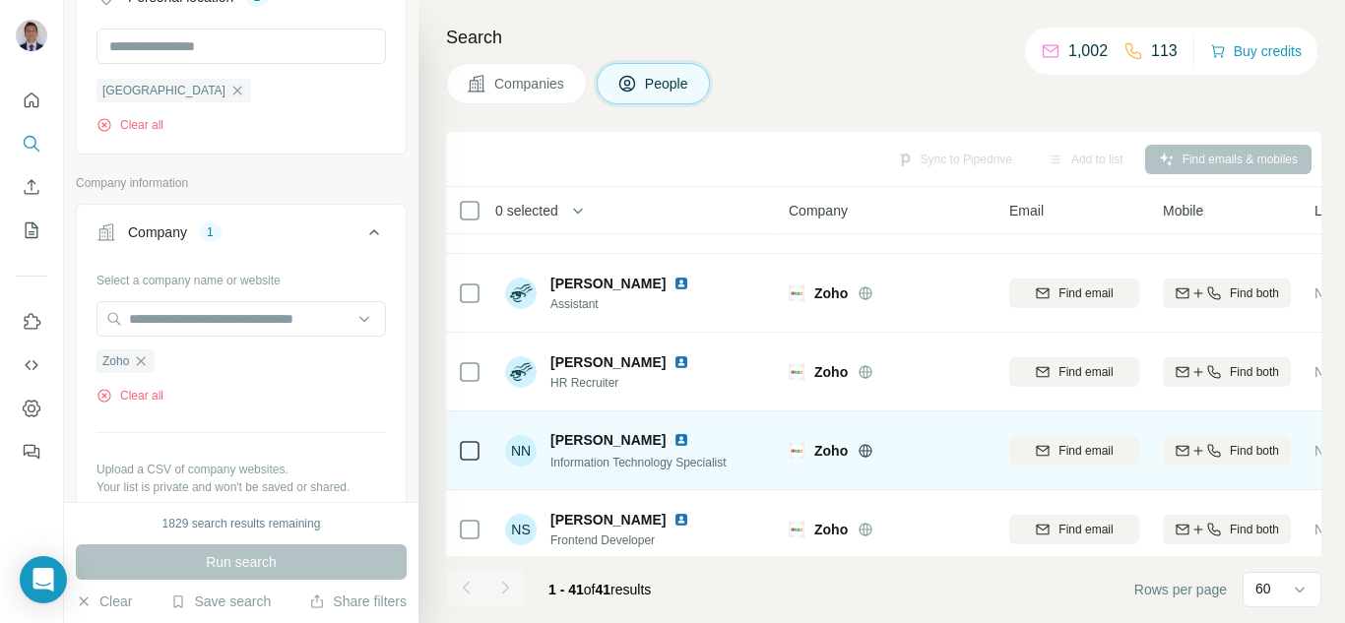
click at [674, 436] on img at bounding box center [682, 440] width 16 height 16
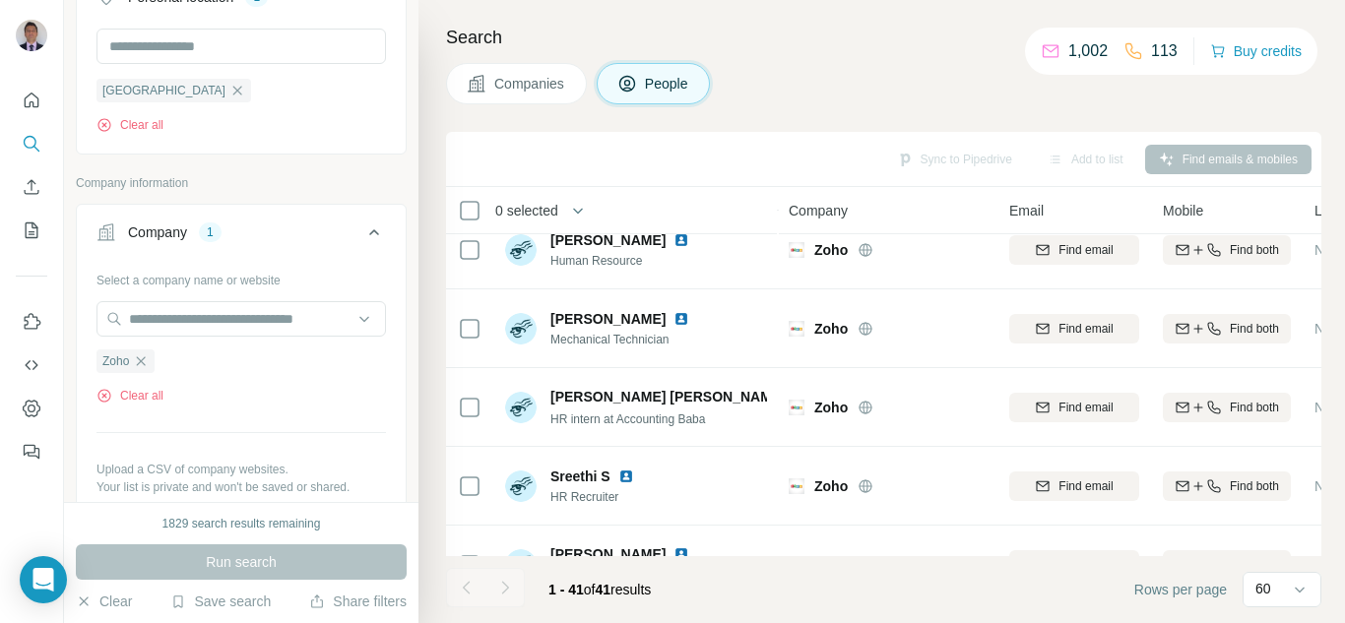
scroll to position [2918, 0]
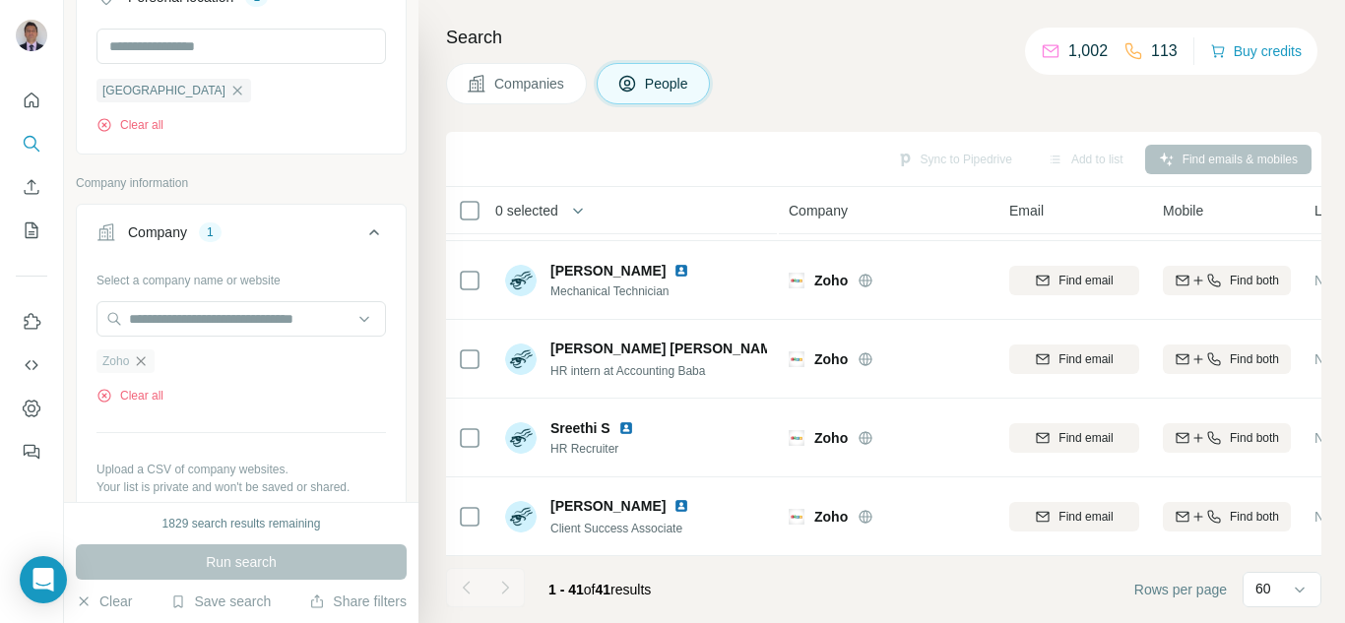
click at [147, 361] on icon "button" at bounding box center [141, 362] width 16 height 16
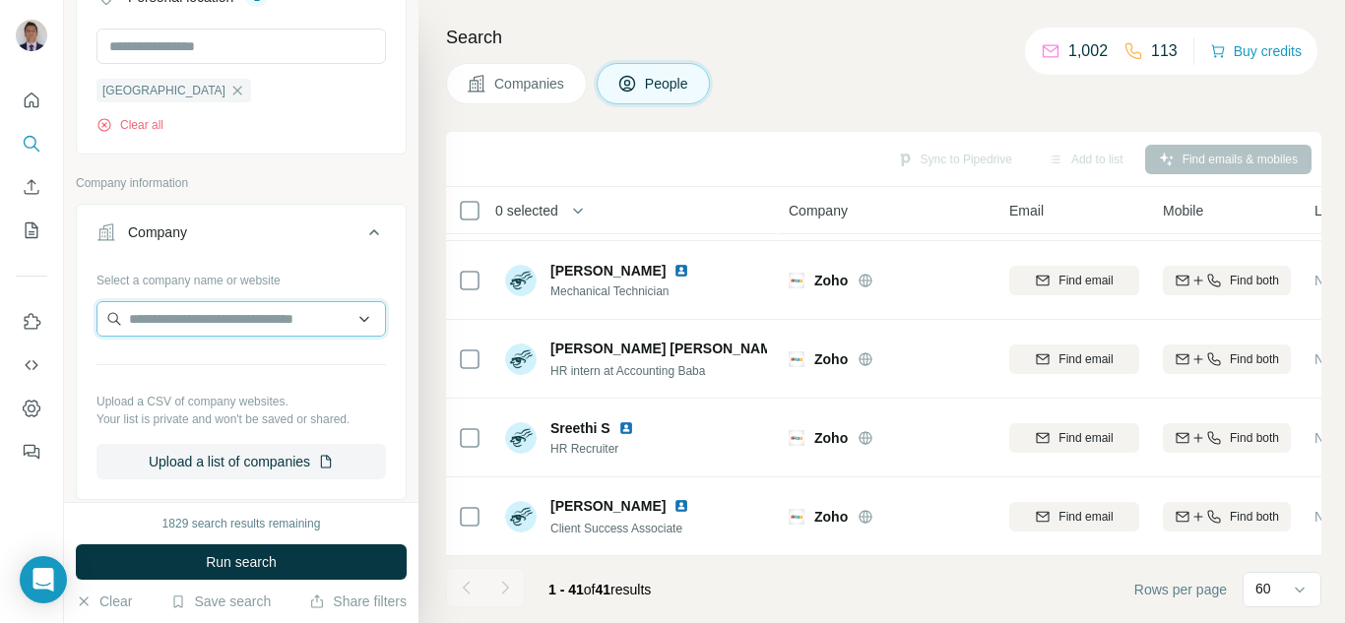
click at [164, 331] on input "text" at bounding box center [242, 318] width 290 height 35
type input "****"
click at [233, 94] on icon "button" at bounding box center [237, 90] width 9 height 9
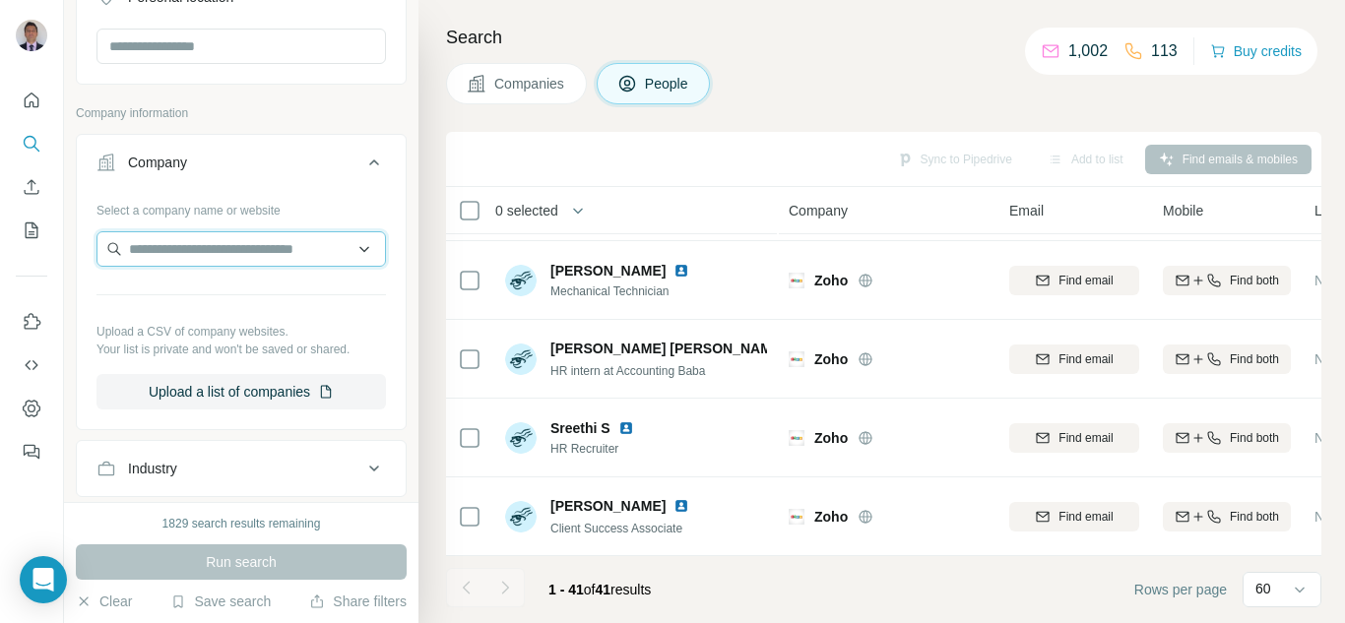
click at [141, 251] on input "text" at bounding box center [242, 248] width 290 height 35
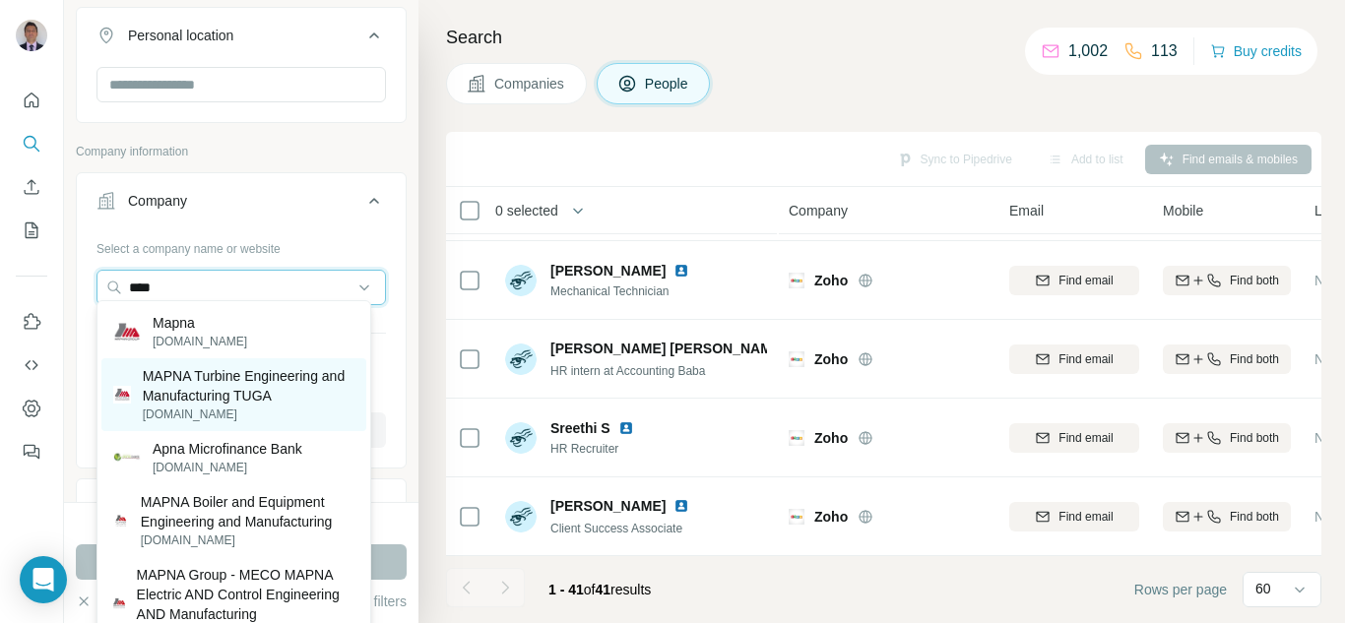
scroll to position [363, 0]
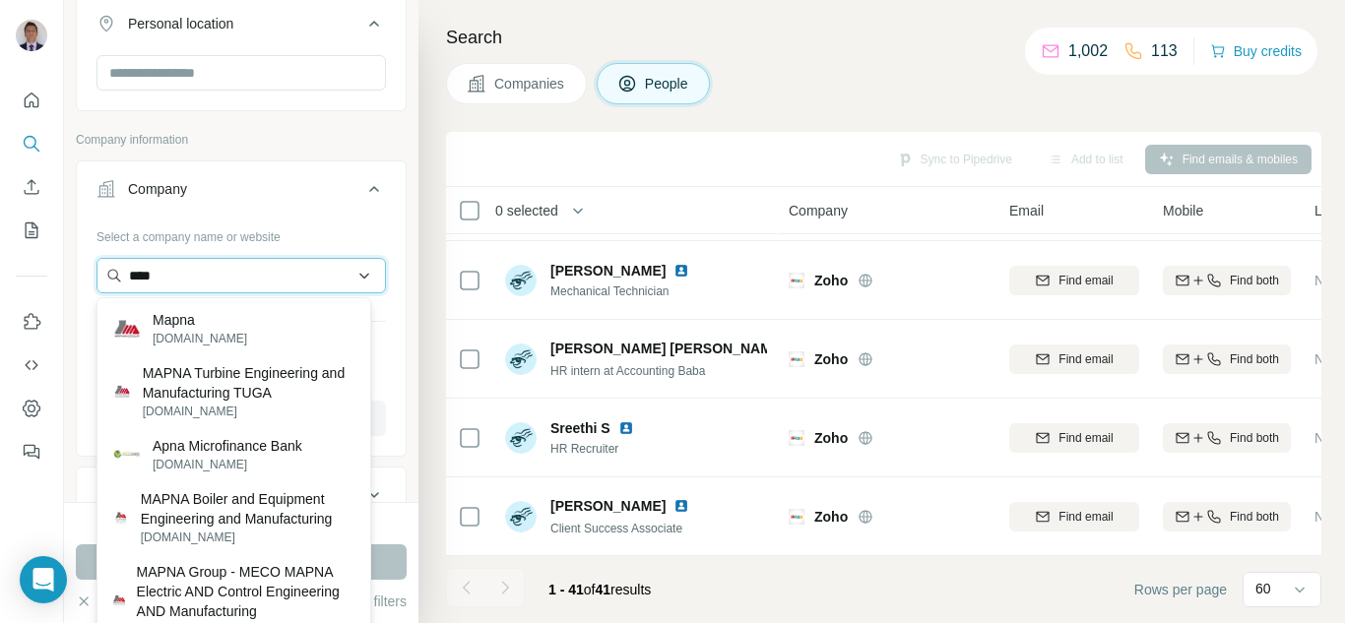
click at [131, 274] on input "****" at bounding box center [242, 275] width 290 height 35
click at [171, 274] on input "****" at bounding box center [242, 275] width 290 height 35
type input "*"
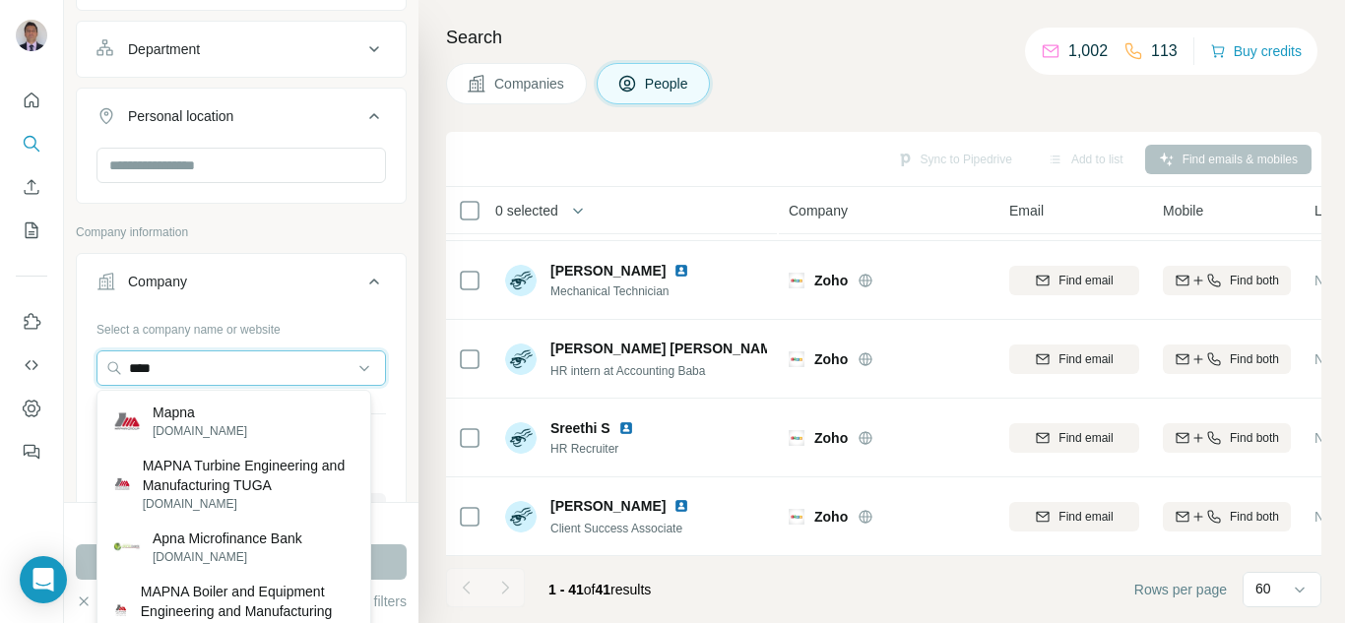
scroll to position [272, 0]
type input "*"
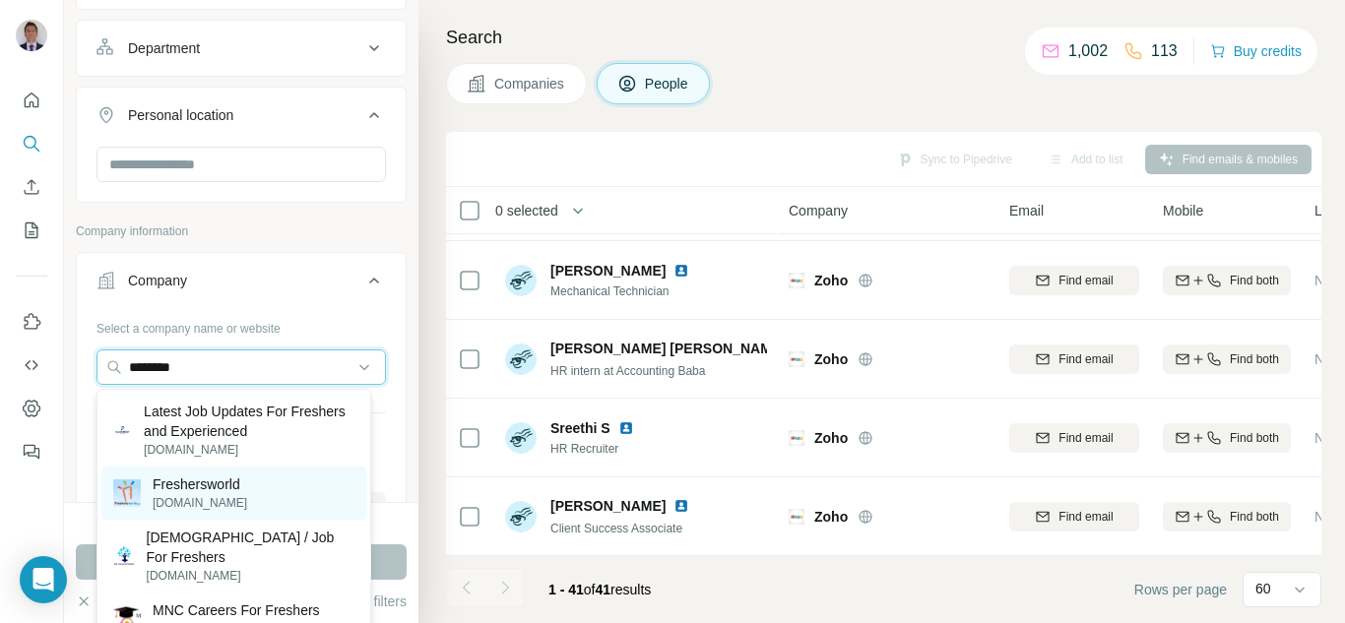
type input "********"
click at [240, 479] on p "Freshersworld" at bounding box center [200, 485] width 95 height 20
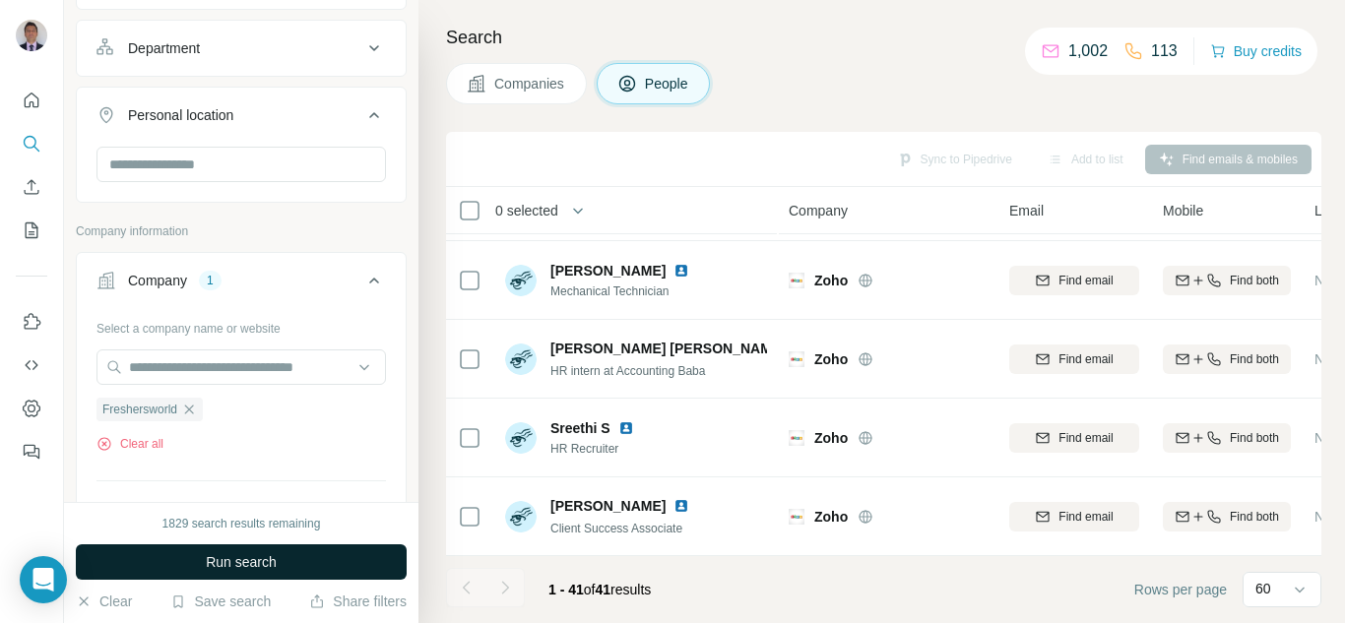
click at [249, 563] on span "Run search" at bounding box center [241, 563] width 71 height 20
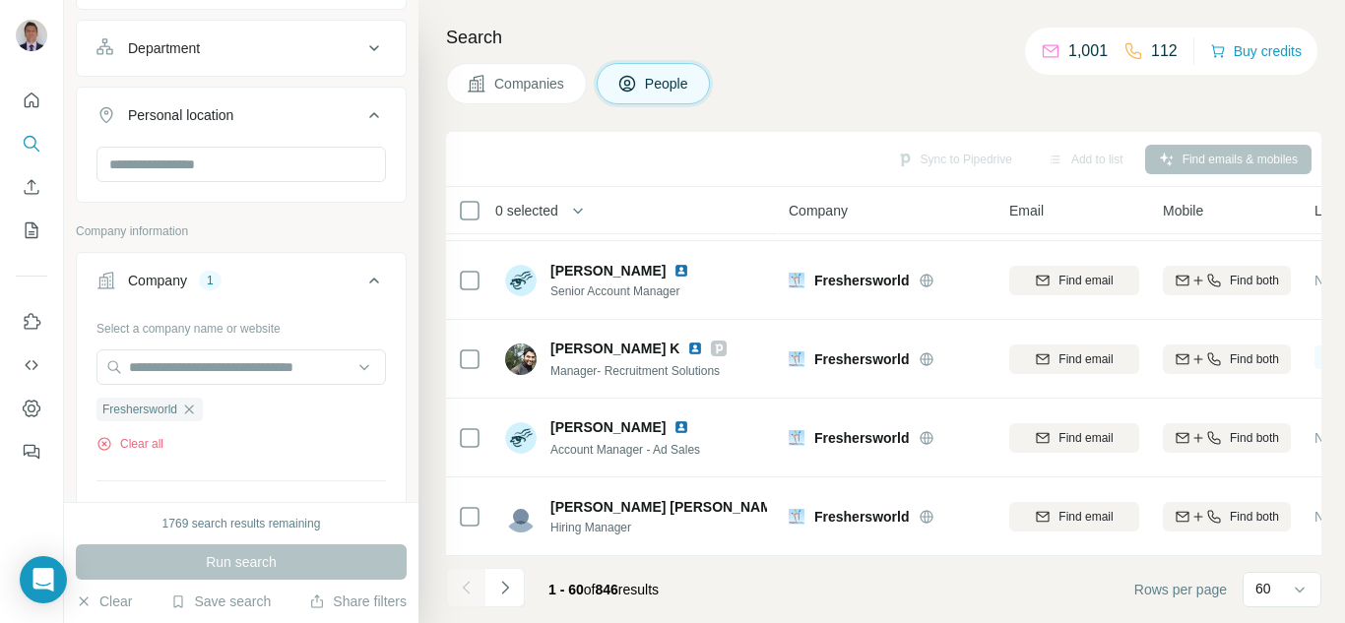
scroll to position [1442, 0]
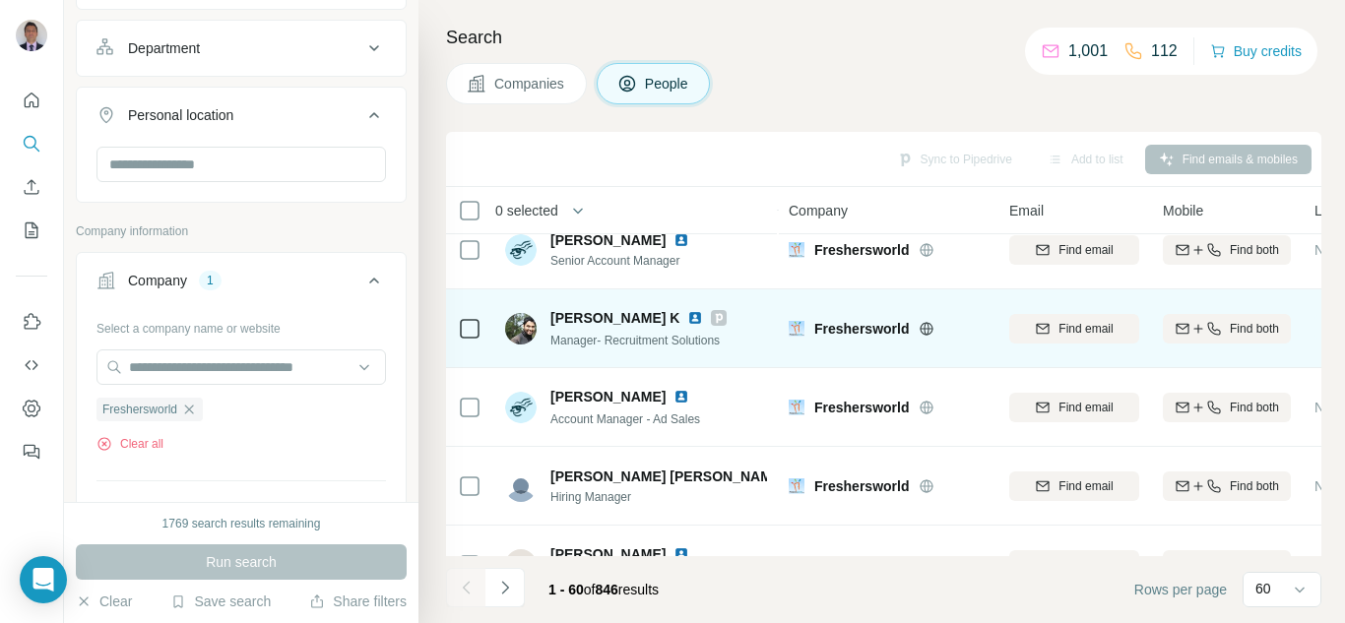
click at [688, 321] on img at bounding box center [696, 318] width 16 height 16
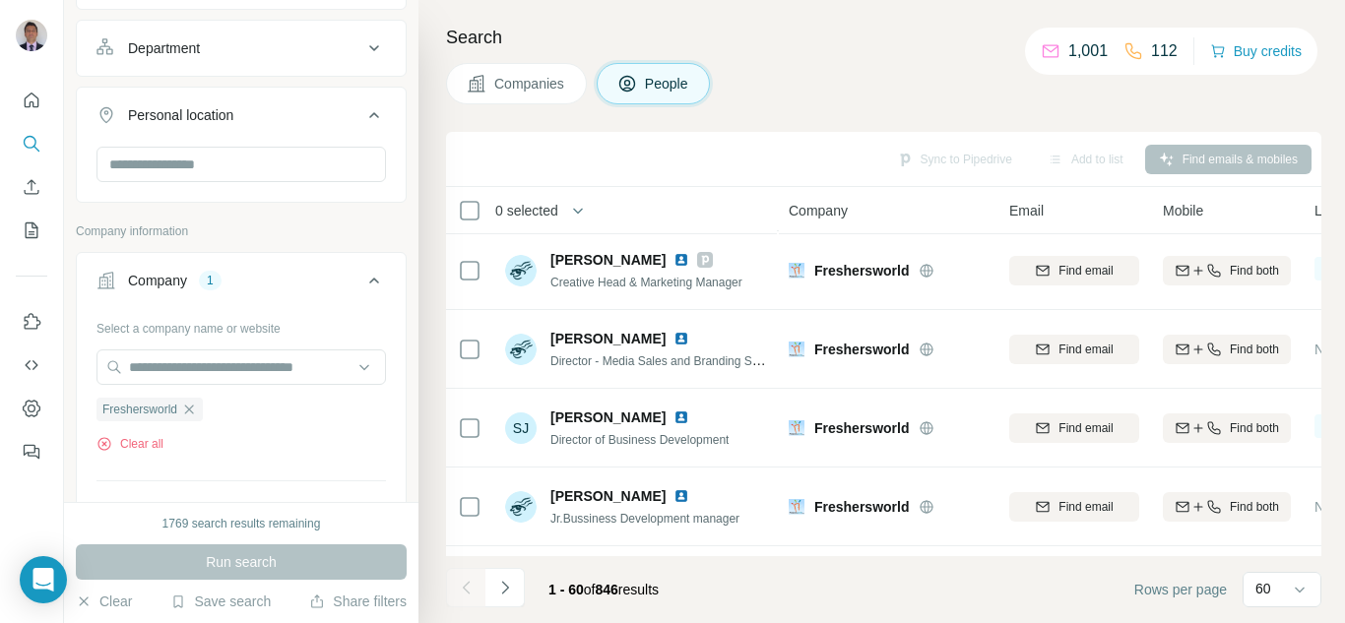
scroll to position [320, 0]
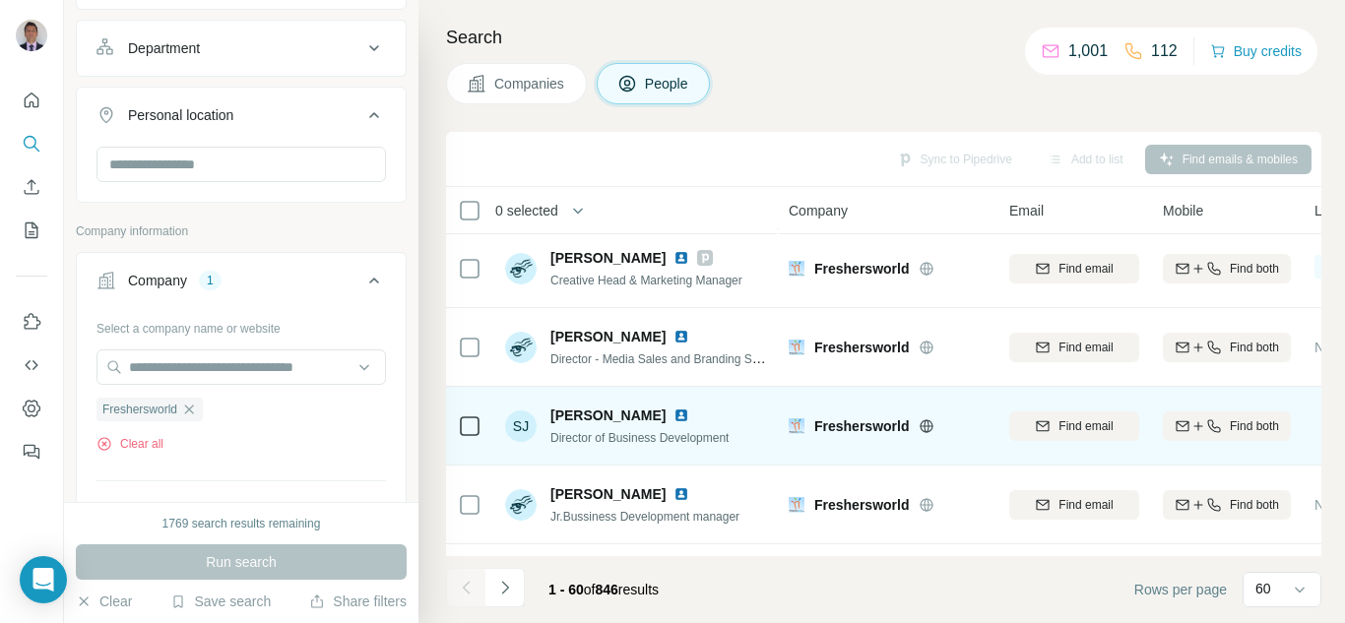
click at [674, 413] on img at bounding box center [682, 416] width 16 height 16
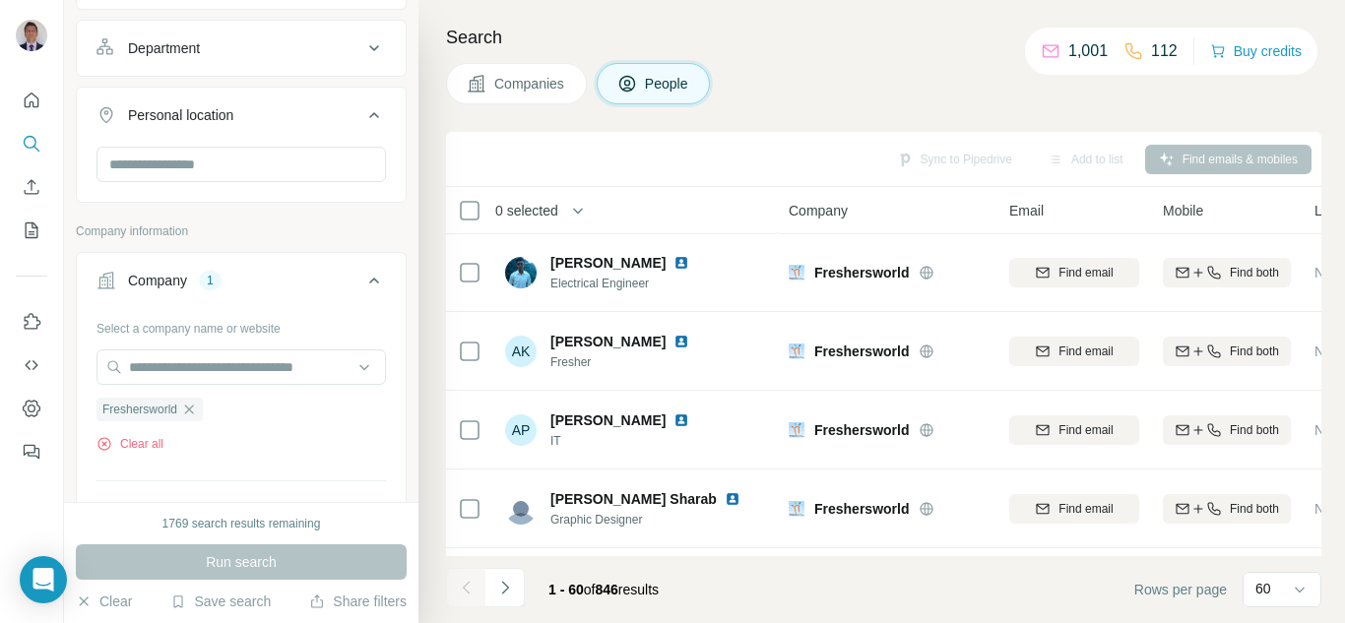
scroll to position [3469, 0]
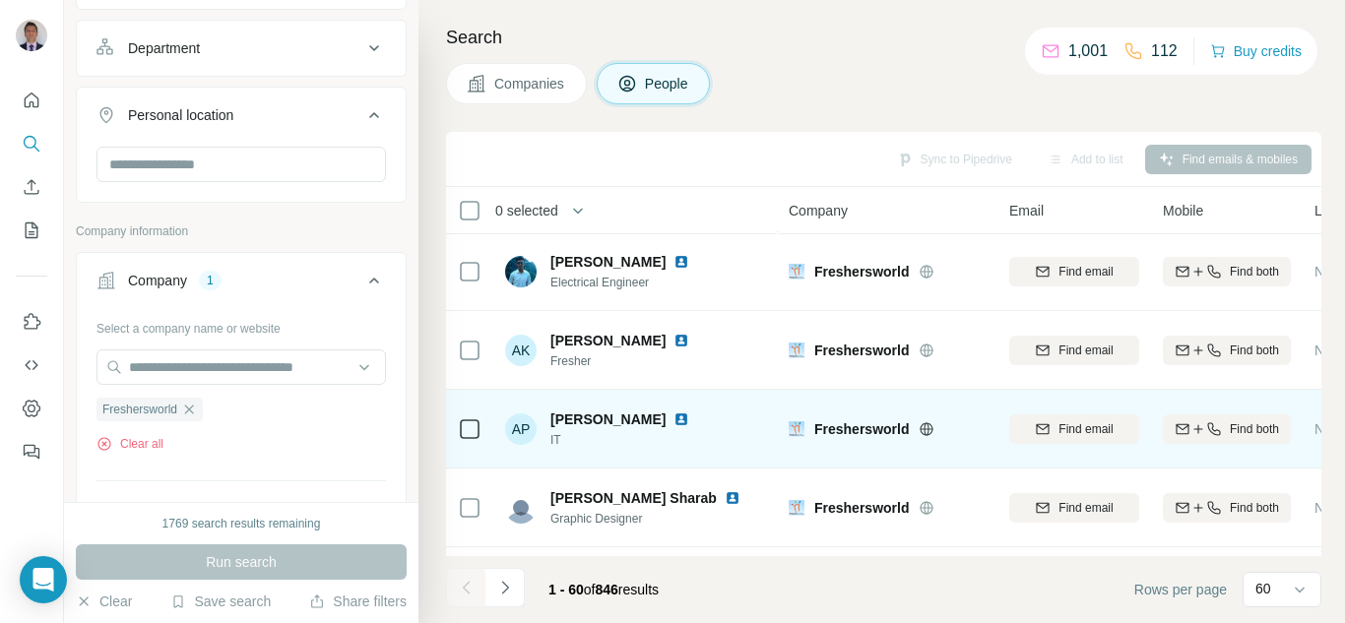
click at [674, 425] on img at bounding box center [682, 420] width 16 height 16
